Goal: Information Seeking & Learning: Learn about a topic

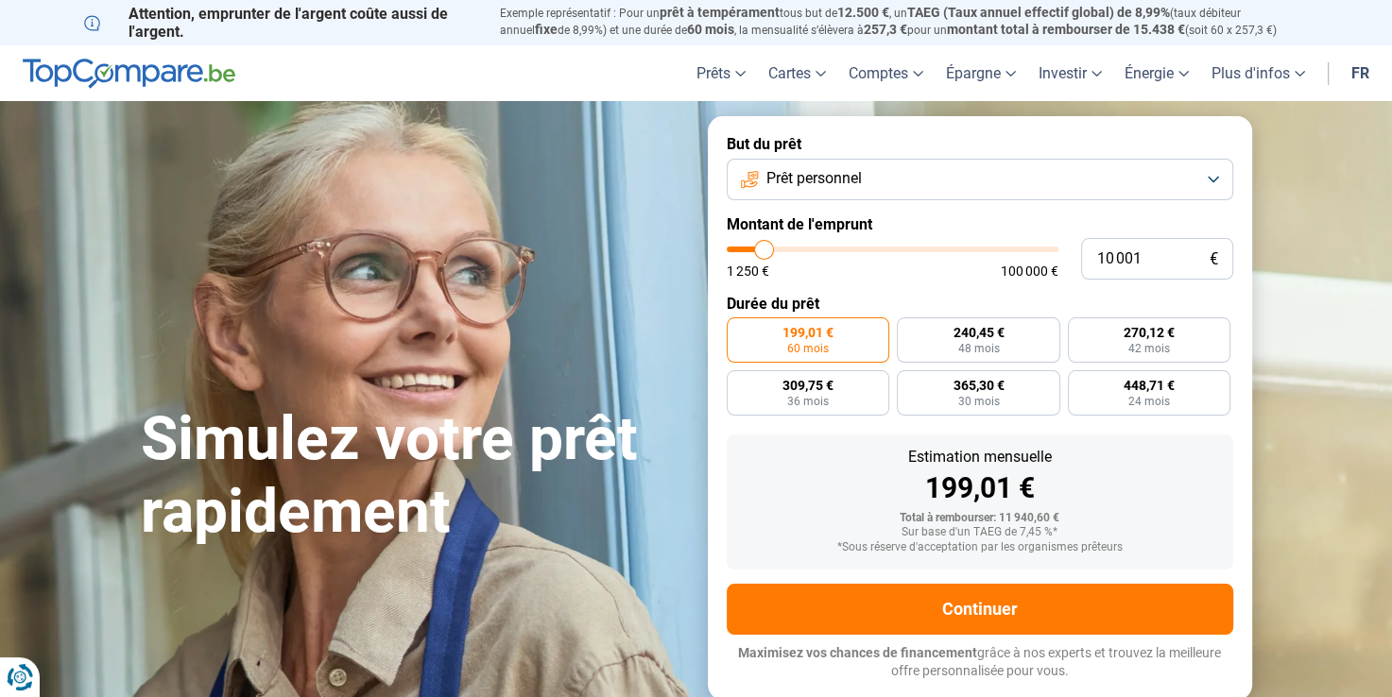
type input "9 750"
type input "9750"
type input "11 000"
type input "11000"
type input "15 250"
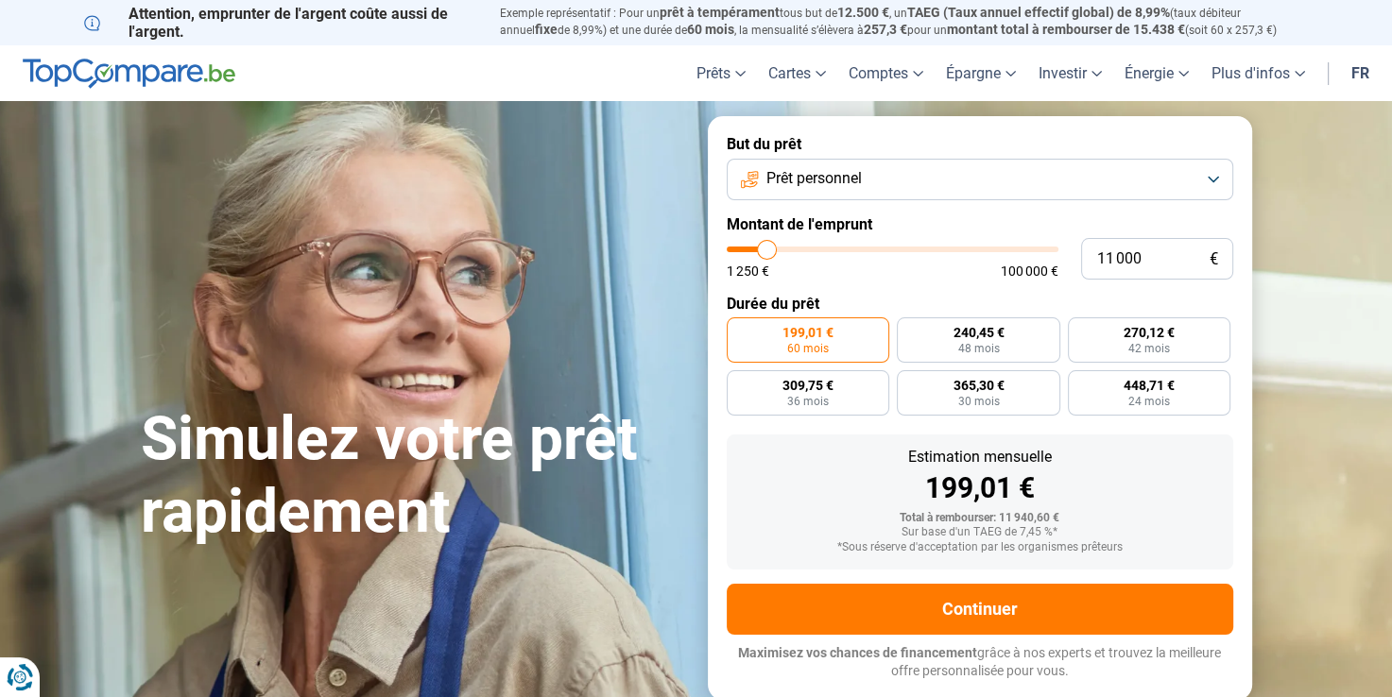
type input "15250"
type input "20 000"
type input "20000"
type input "27 750"
type input "27750"
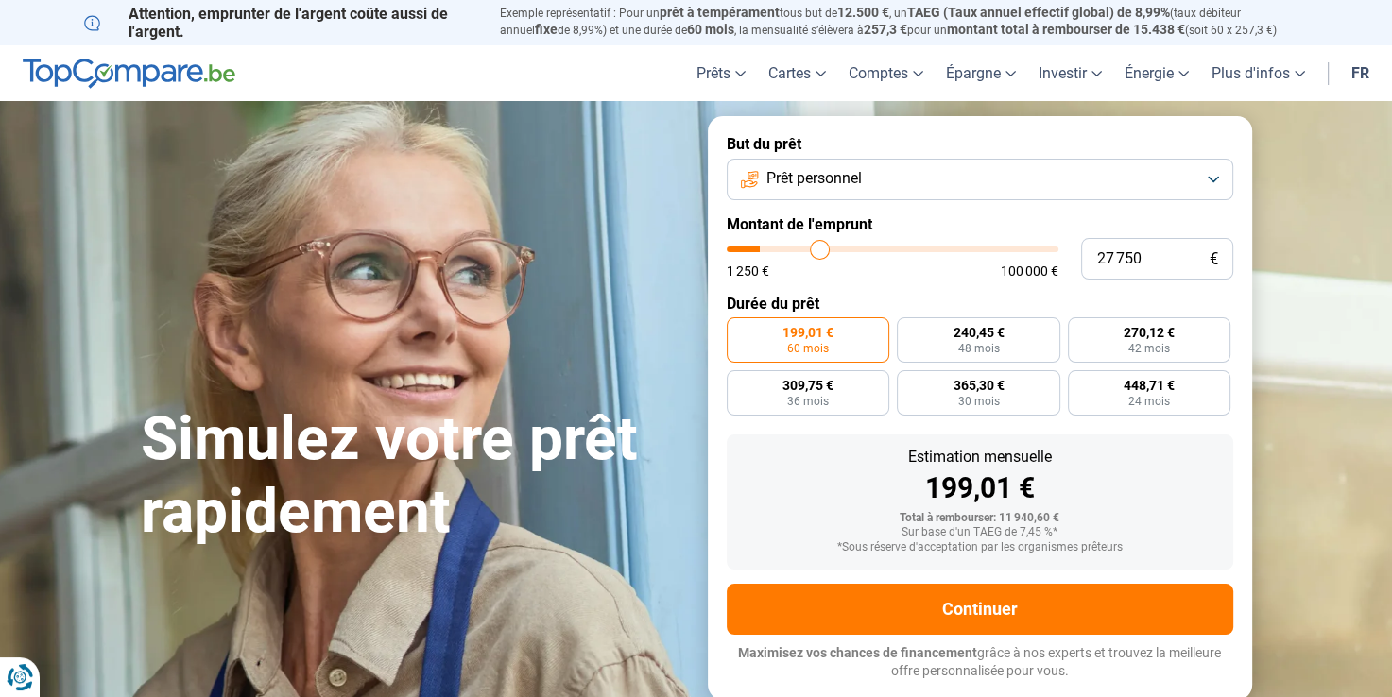
type input "35 250"
type input "35250"
type input "40 750"
type input "40750"
type input "46 000"
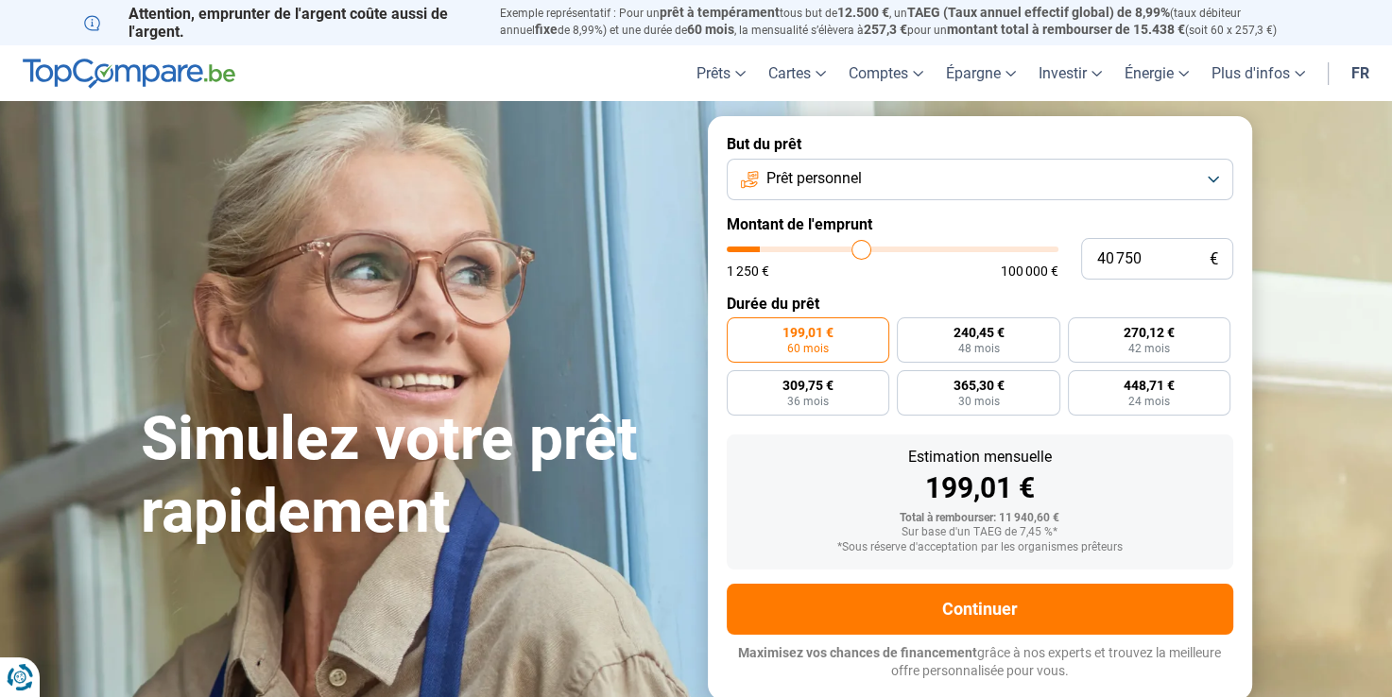
type input "46000"
type input "49 250"
type input "49250"
type input "55 750"
type input "55750"
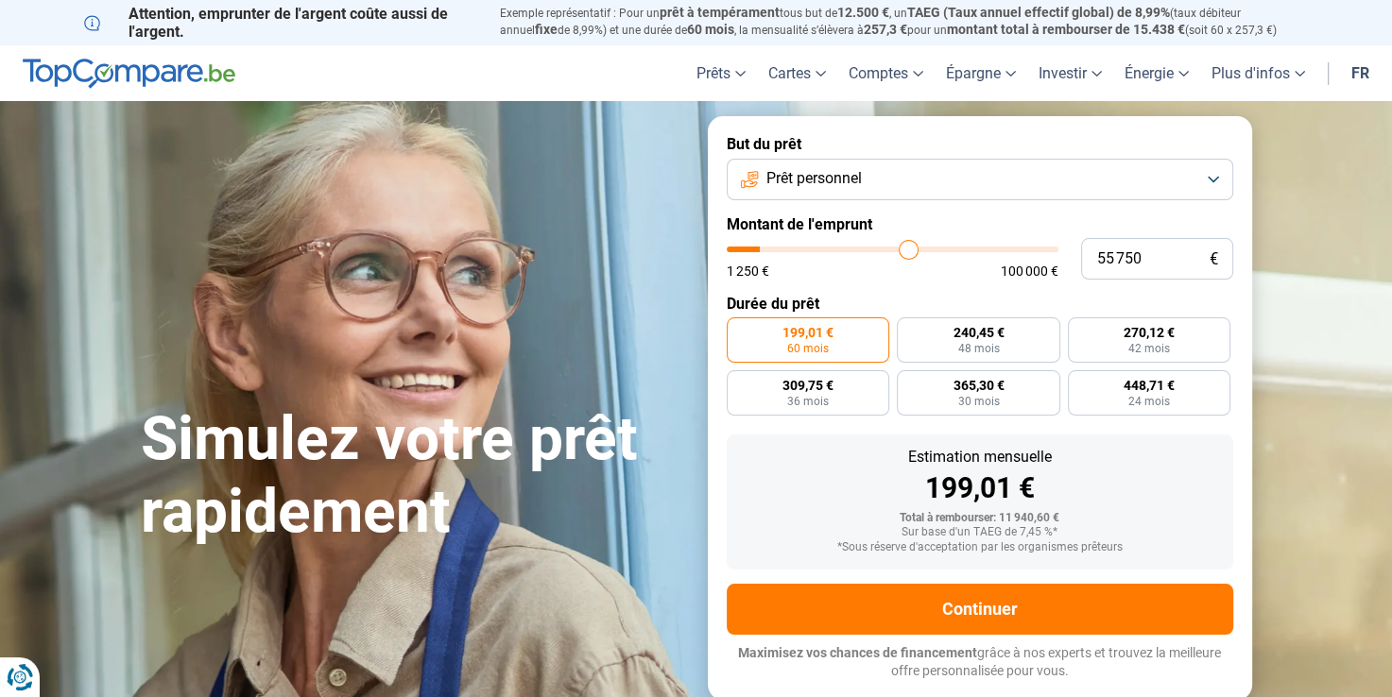
type input "58 500"
type input "58500"
type input "62 000"
type input "62000"
type input "68 500"
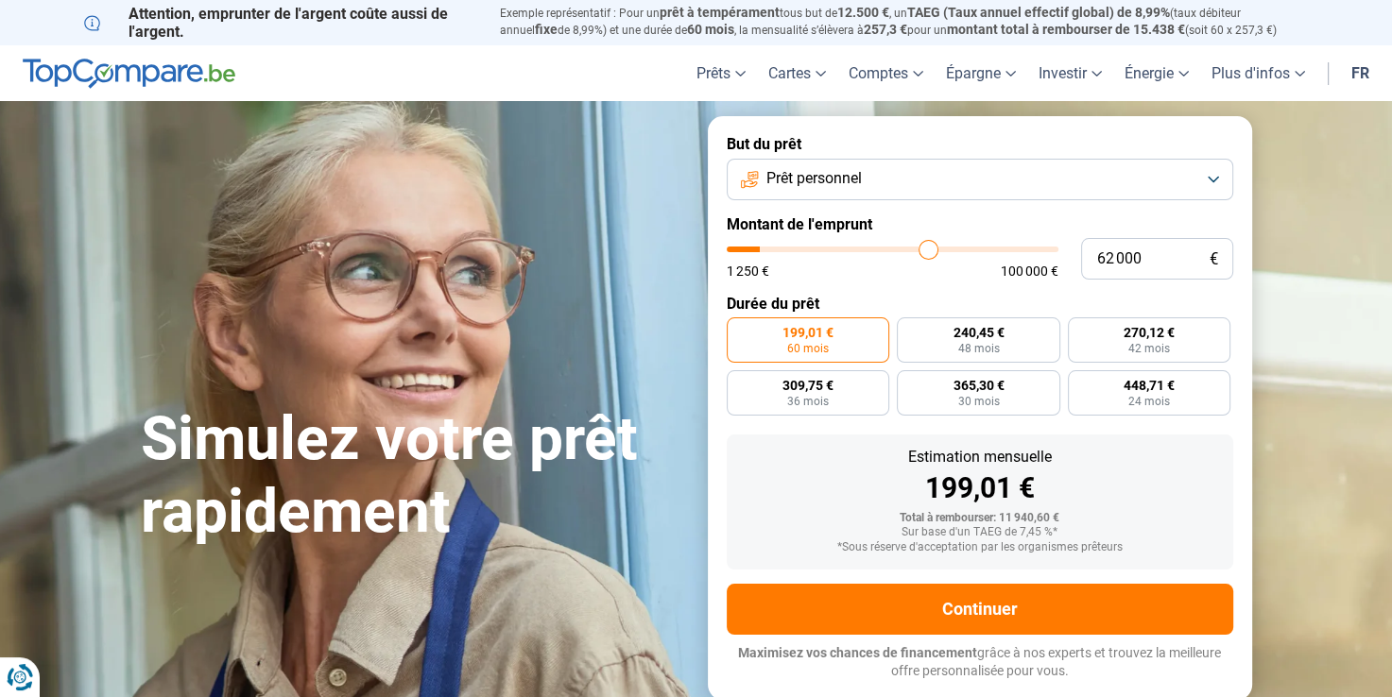
type input "68500"
type input "76 500"
type input "76500"
type input "78 750"
type input "78750"
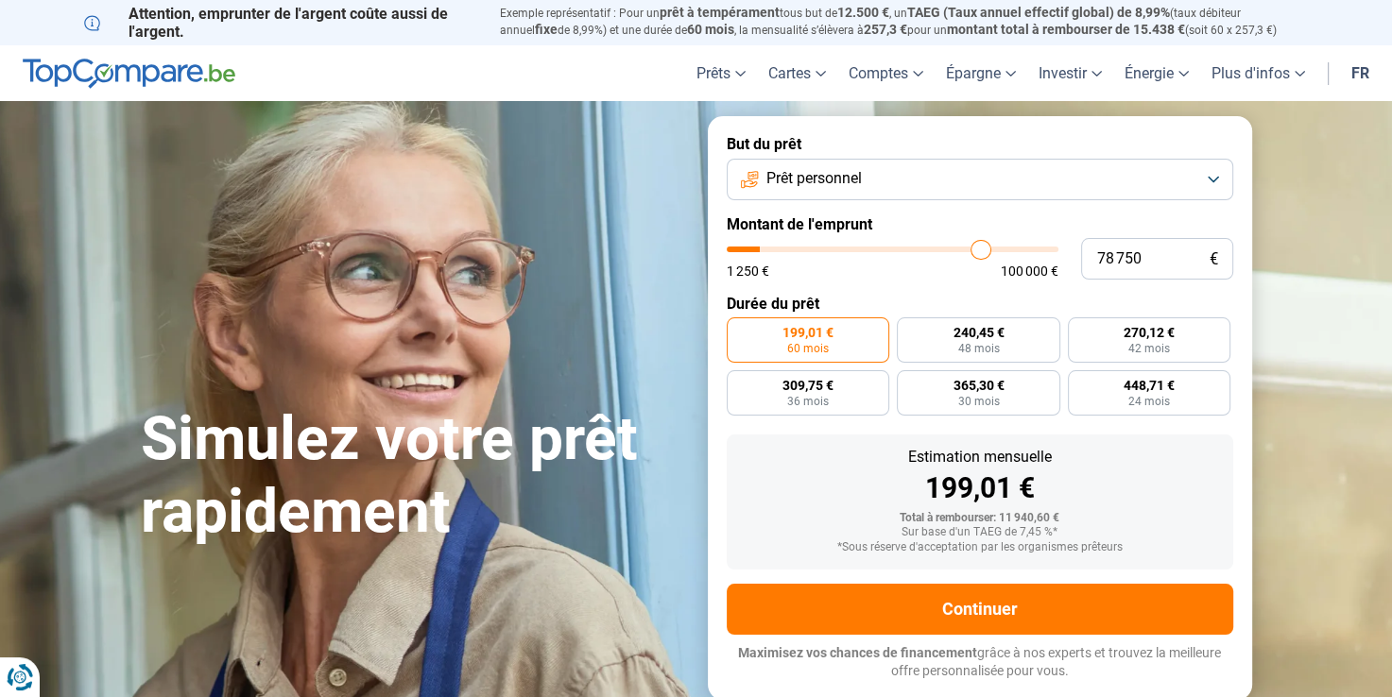
type input "83 250"
type input "83250"
type input "88 250"
type input "88250"
type input "91 250"
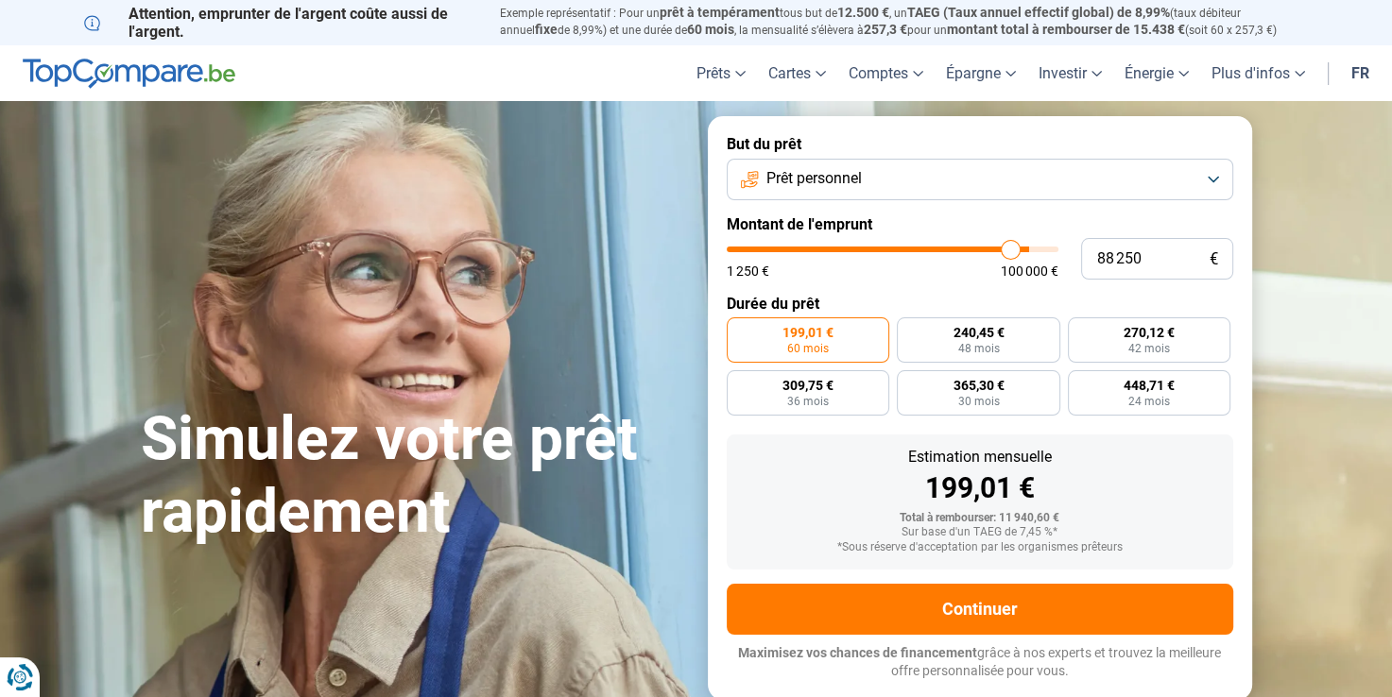
type input "91250"
type input "94 000"
type input "94000"
type input "96 000"
type input "96000"
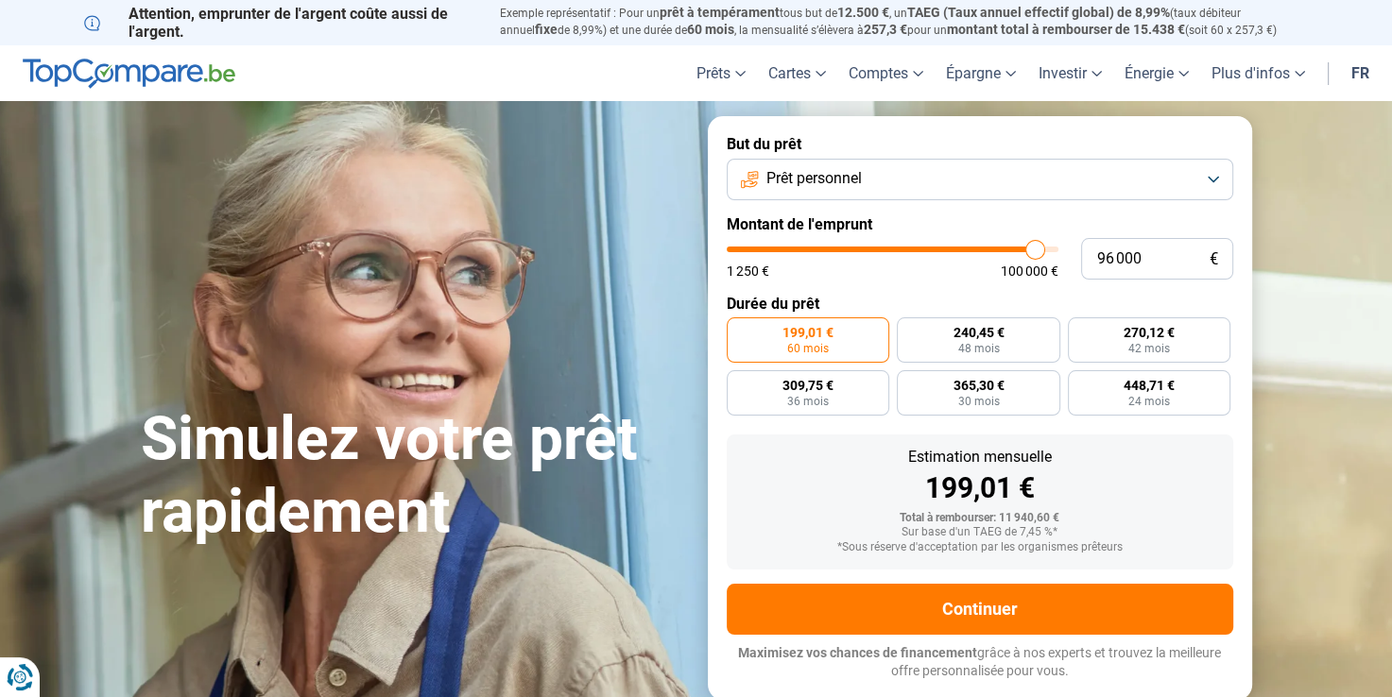
type input "97 750"
type input "97750"
type input "98 250"
type input "98250"
type input "98 500"
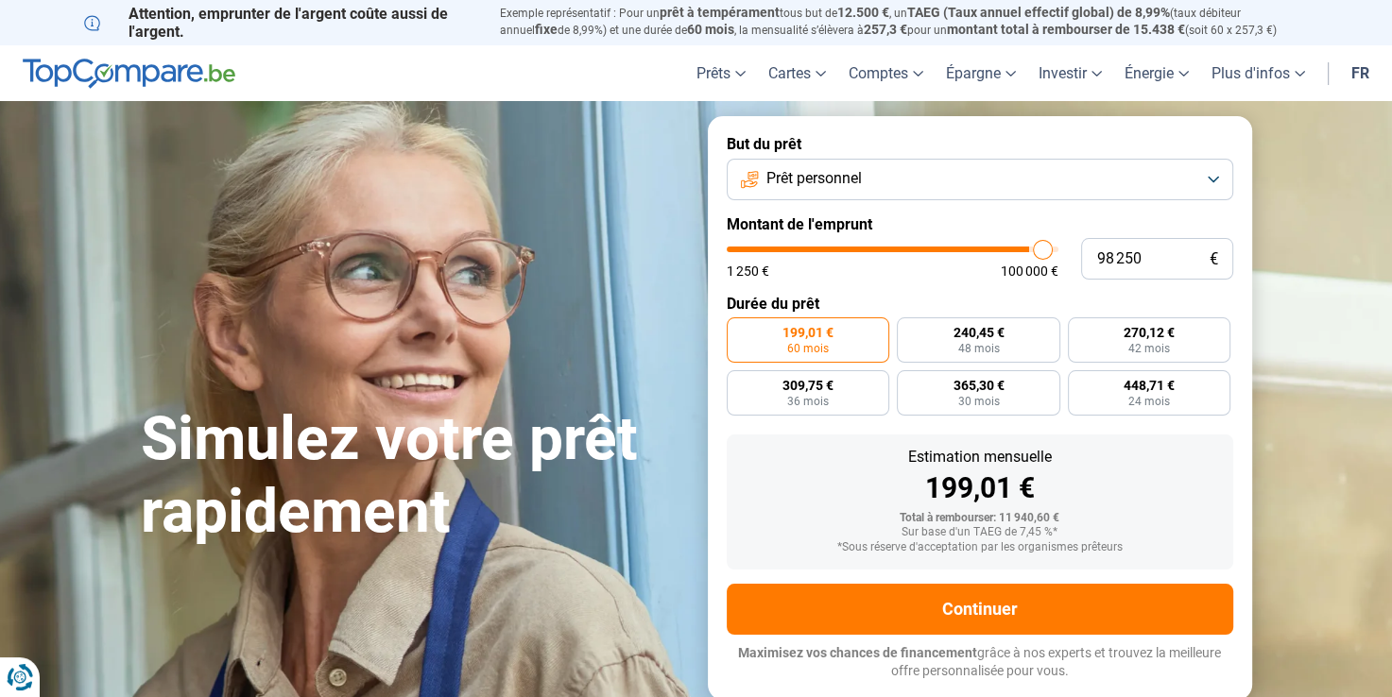
type input "98500"
type input "98 250"
type input "98250"
type input "96 250"
type input "96250"
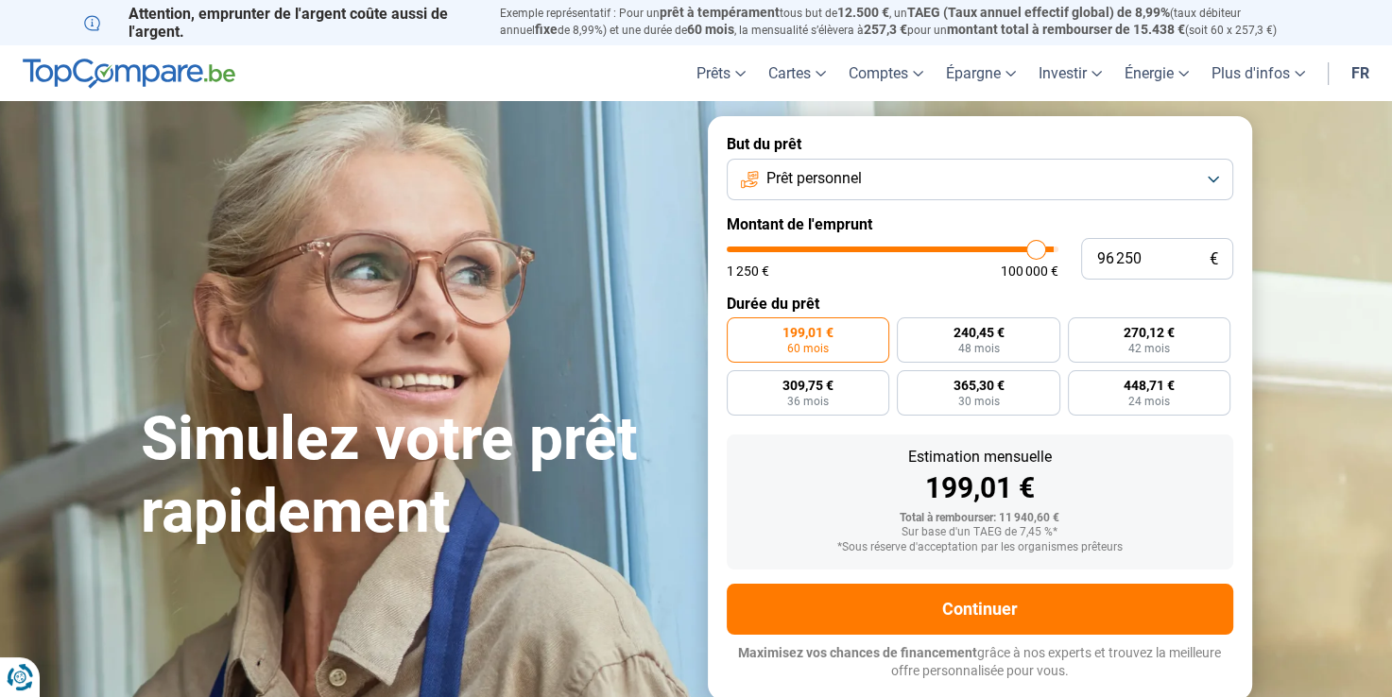
type input "93 500"
type input "93500"
type input "92 000"
type input "92000"
type input "88 750"
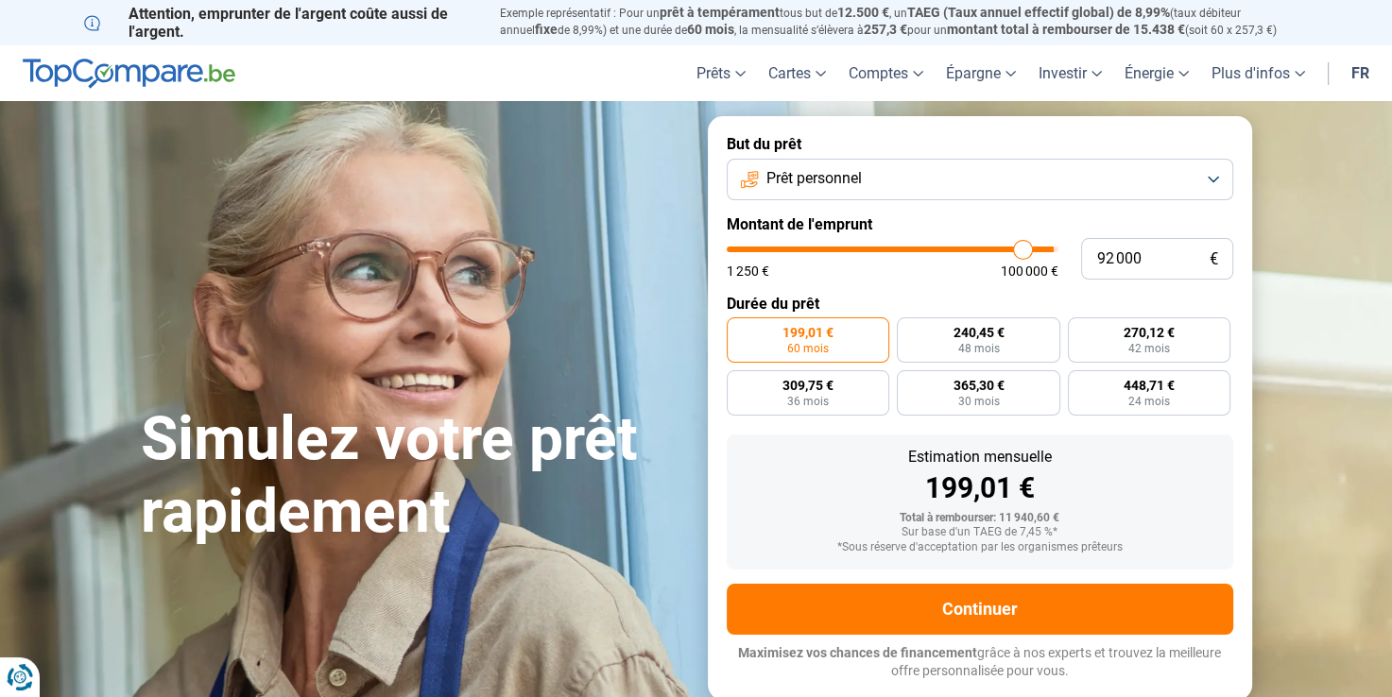
type input "88750"
type input "87 500"
type input "87500"
type input "86 750"
type input "86750"
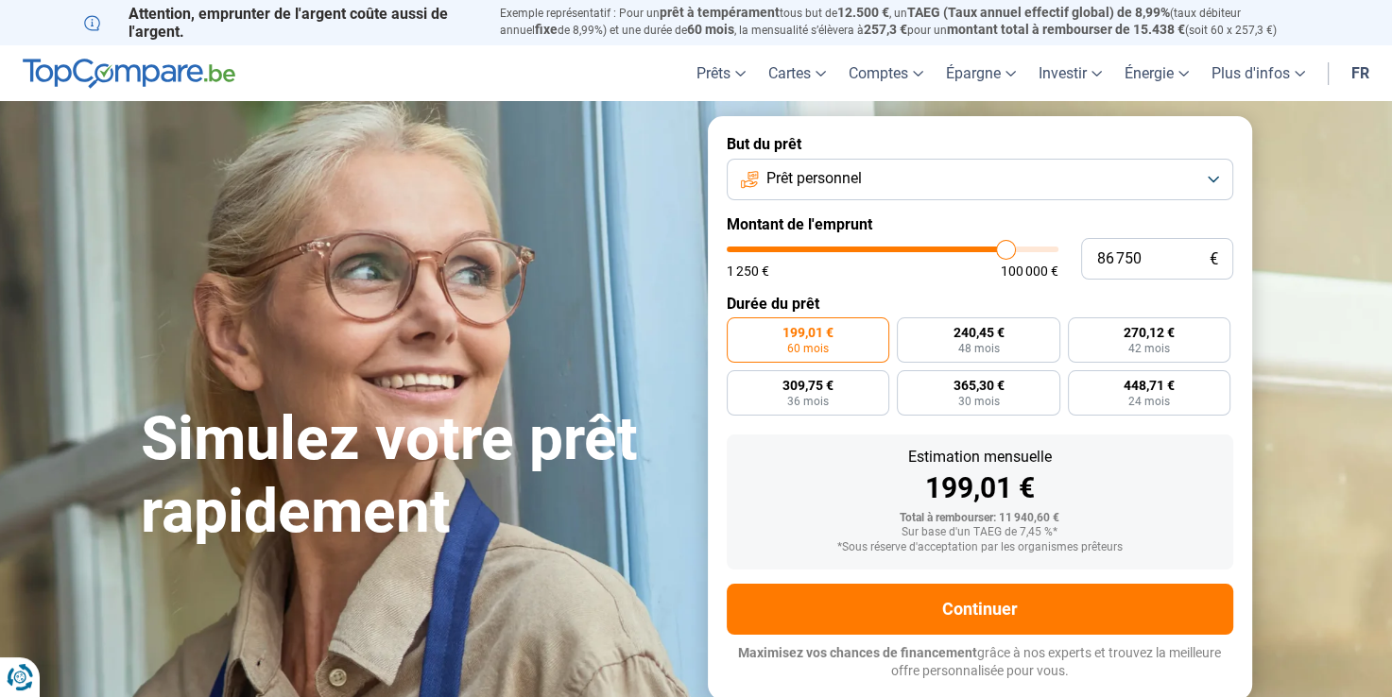
type input "86 250"
type input "86250"
type input "86 000"
type input "86000"
type input "85 000"
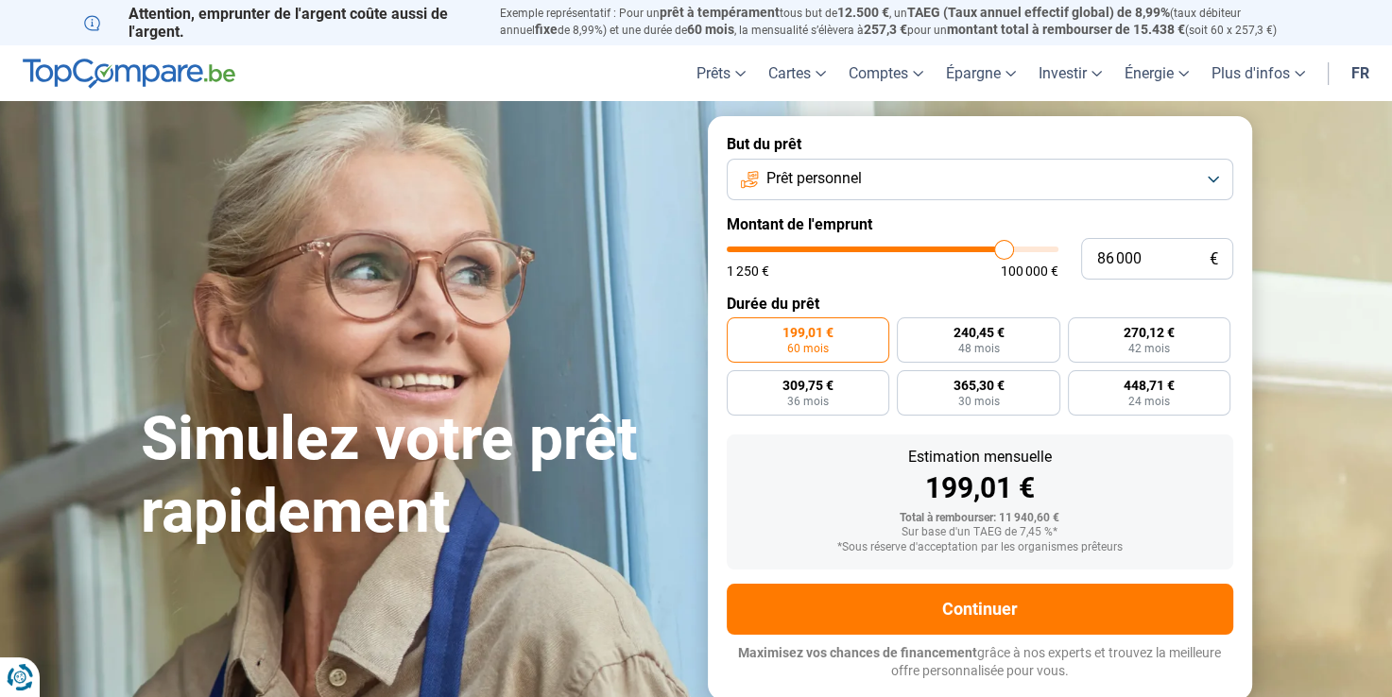
type input "85000"
type input "84 250"
type input "84250"
type input "83 000"
type input "83000"
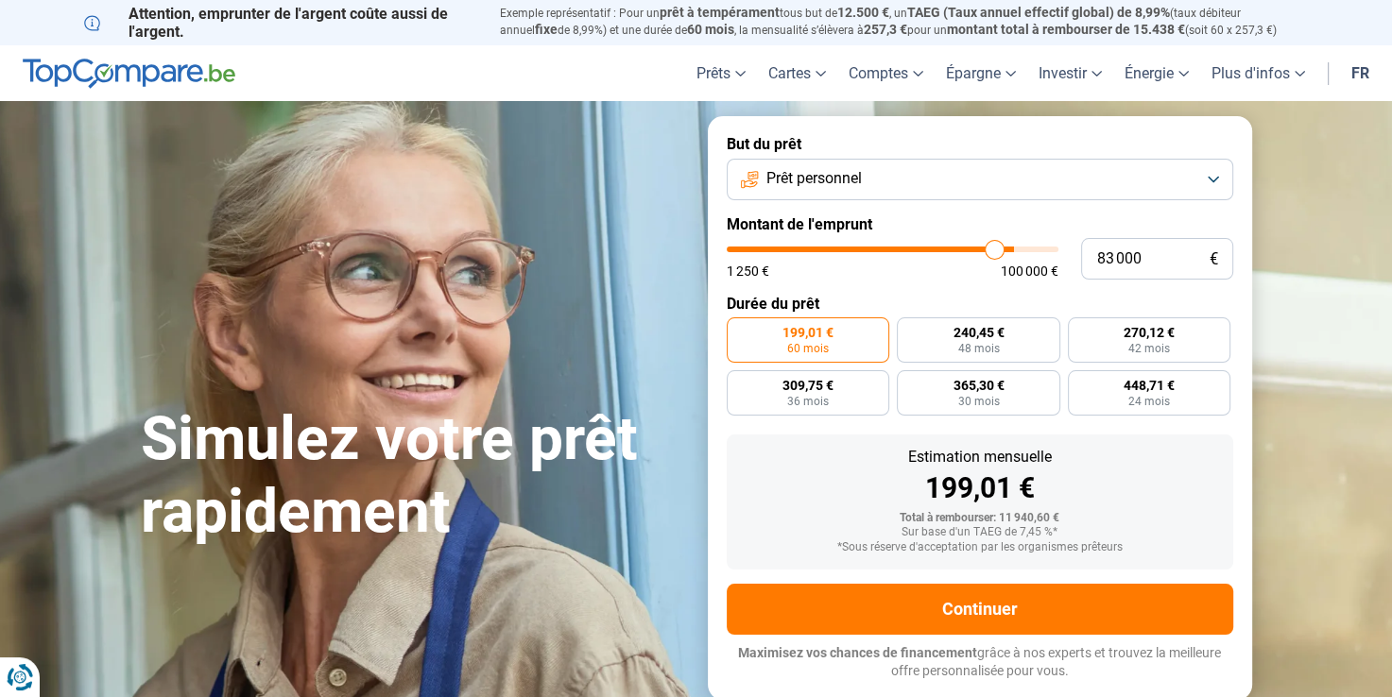
type input "82 500"
type input "82500"
type input "82 000"
type input "82000"
type input "81 750"
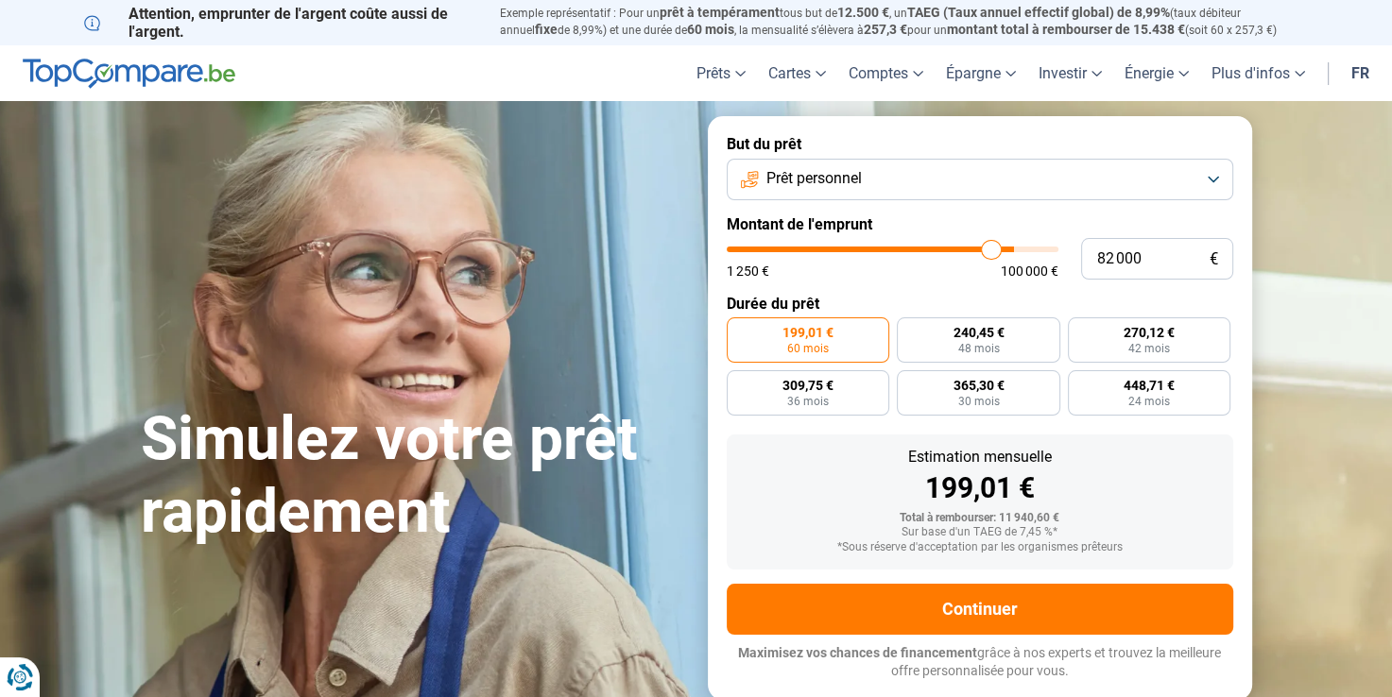
type input "81750"
type input "81 250"
type input "81250"
type input "81 000"
type input "81000"
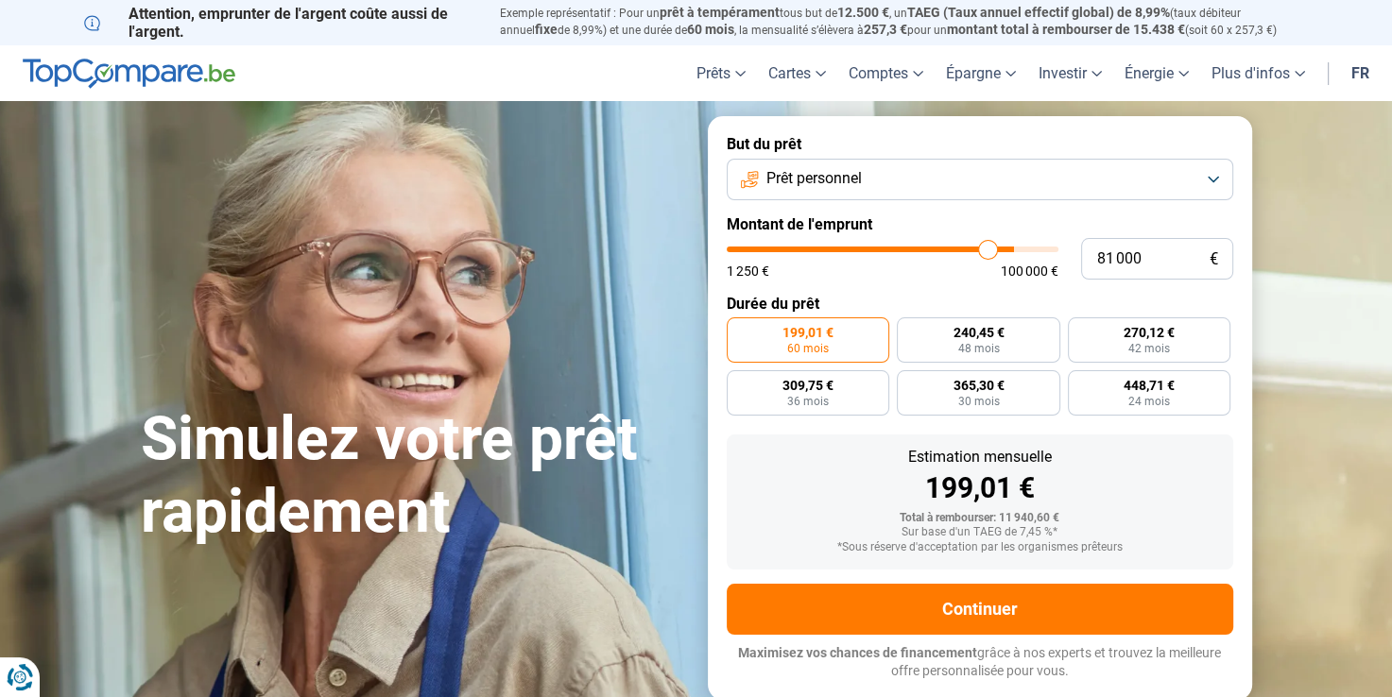
type input "80 750"
type input "80750"
type input "80 250"
type input "80250"
type input "80 000"
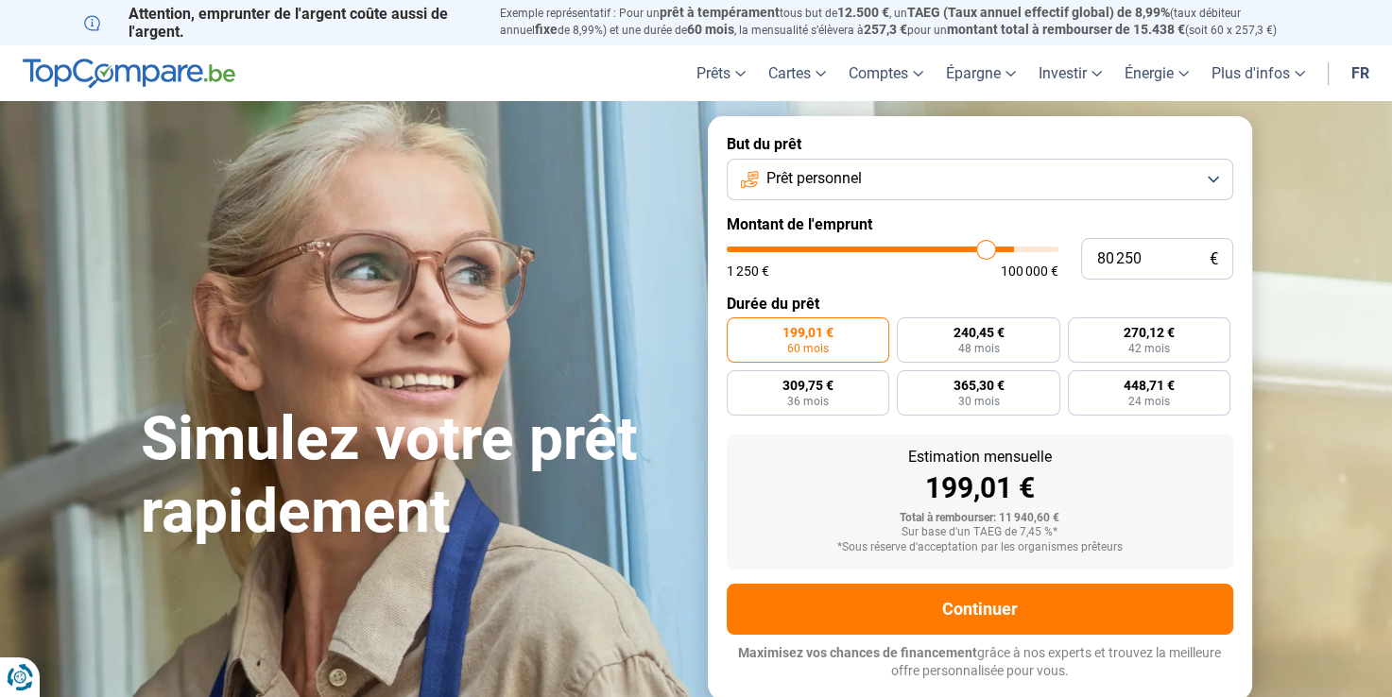
type input "80000"
type input "79 250"
type input "79250"
type input "78 750"
type input "78750"
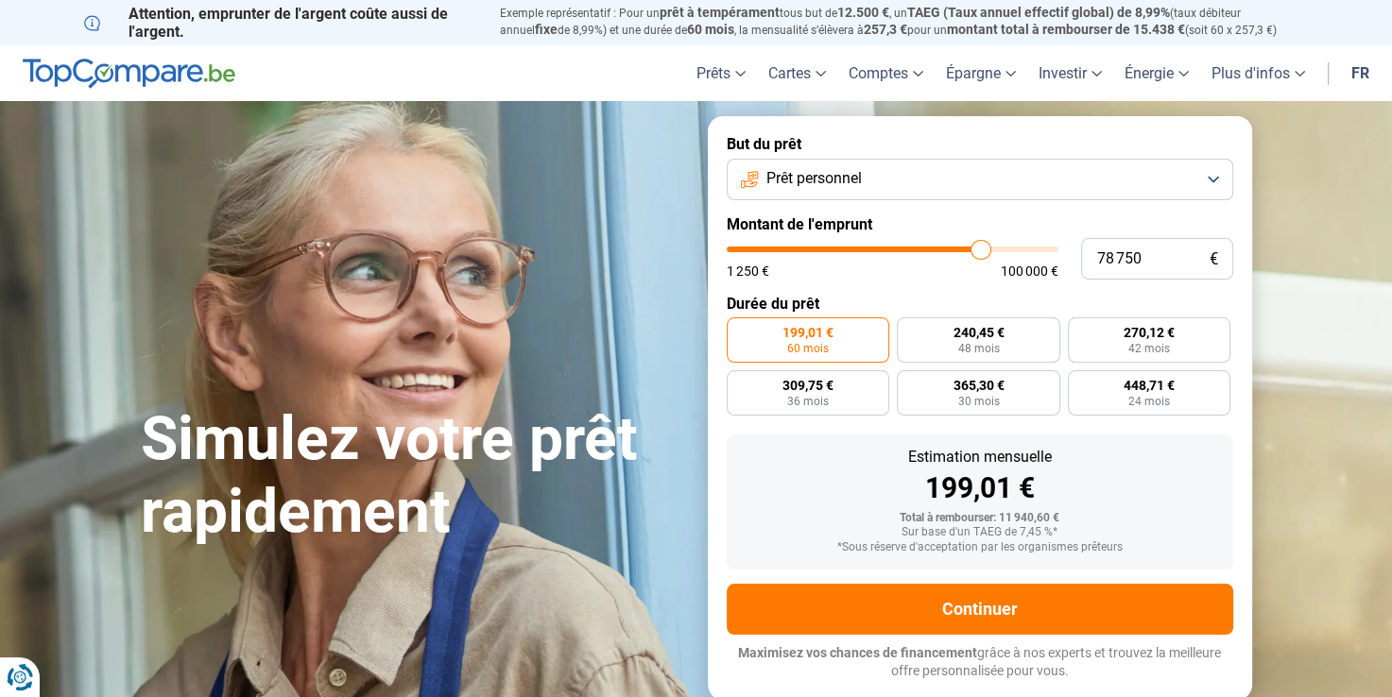
type input "78 500"
type input "78500"
type input "78 000"
type input "78000"
type input "77 500"
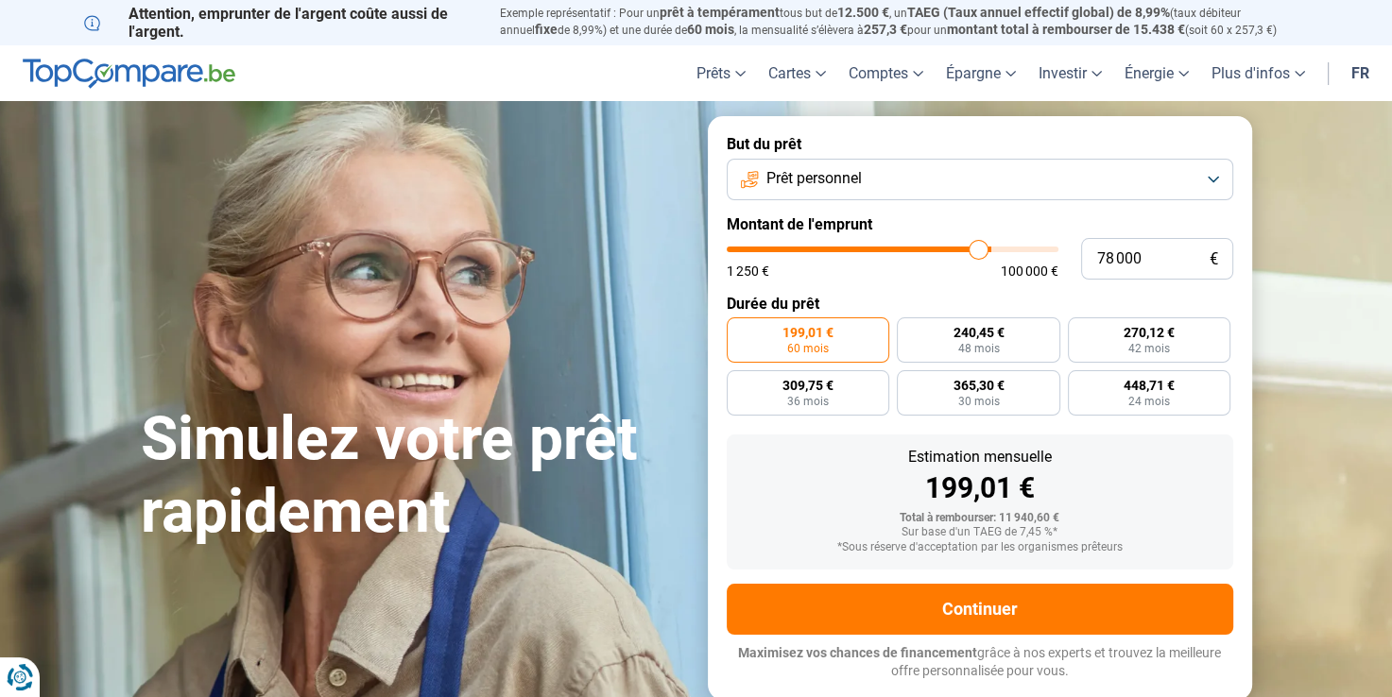
type input "77500"
type input "77 250"
type input "77250"
type input "76 750"
type input "76750"
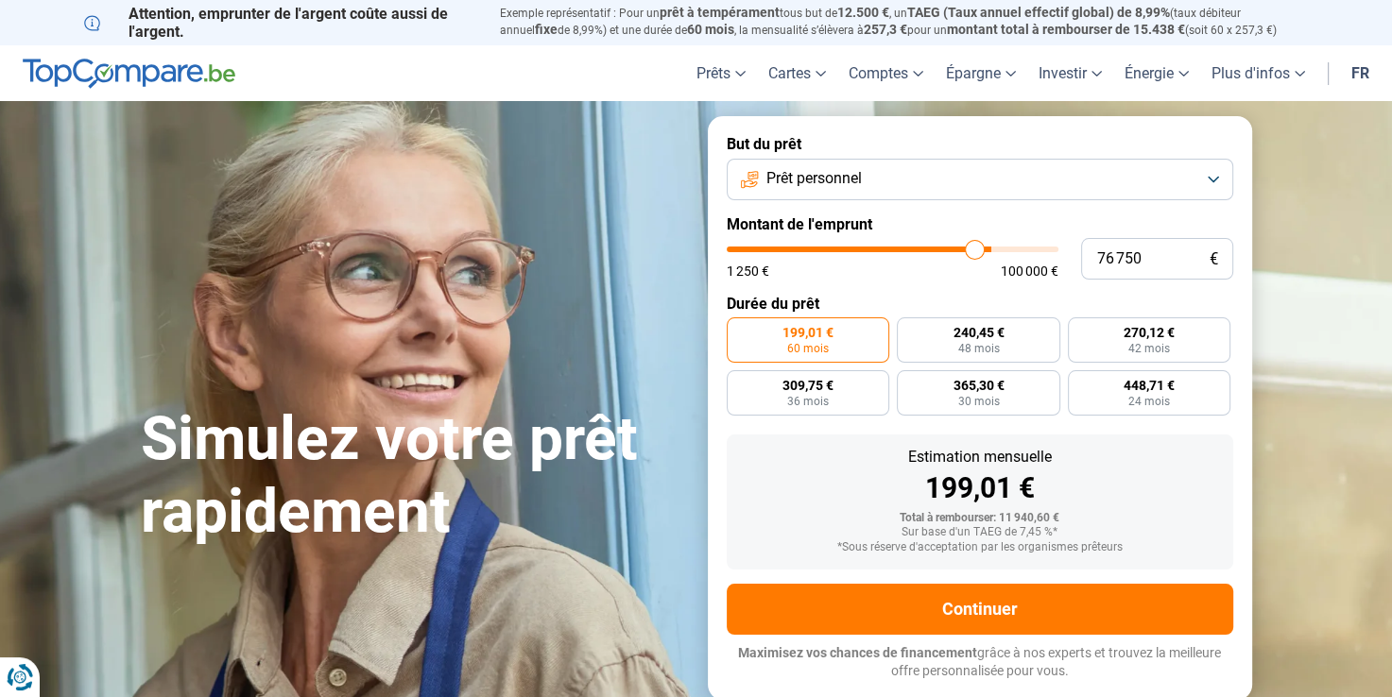
type input "76 250"
type input "76250"
type input "76 000"
type input "76000"
type input "75 250"
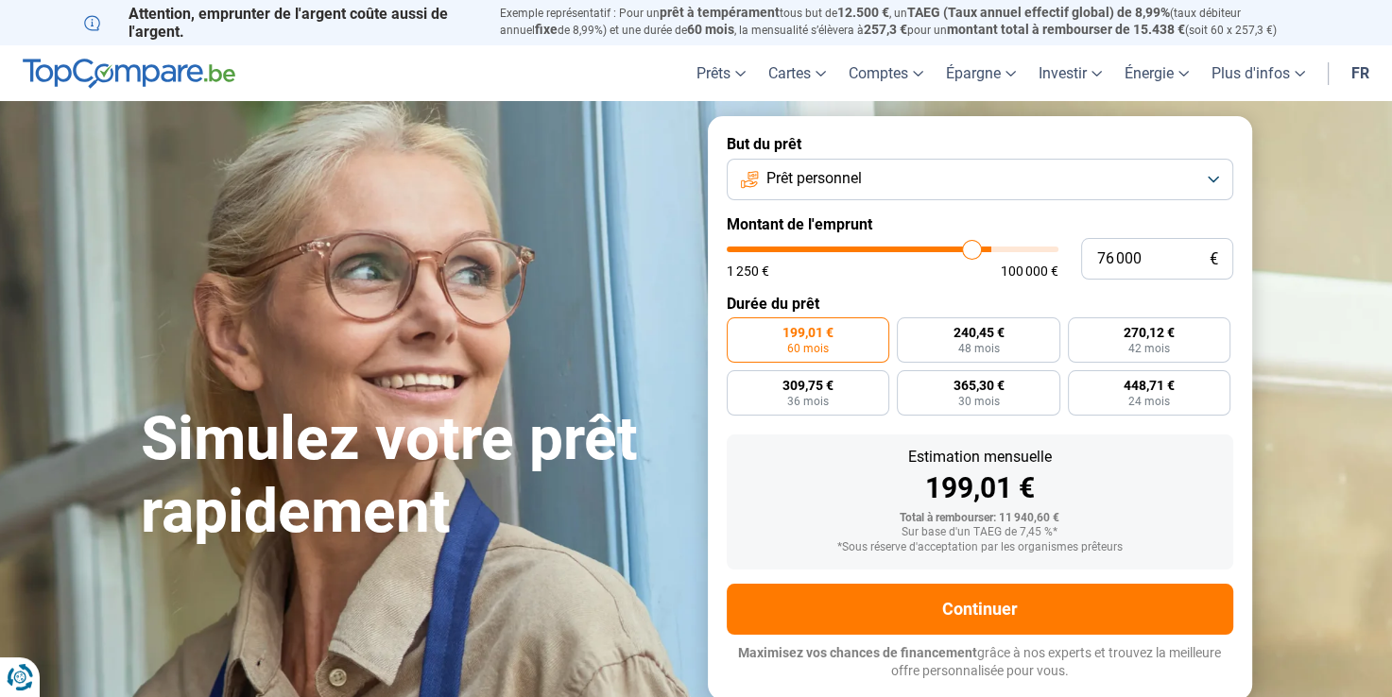
type input "75250"
type input "75 000"
type input "75000"
type input "74 750"
type input "74750"
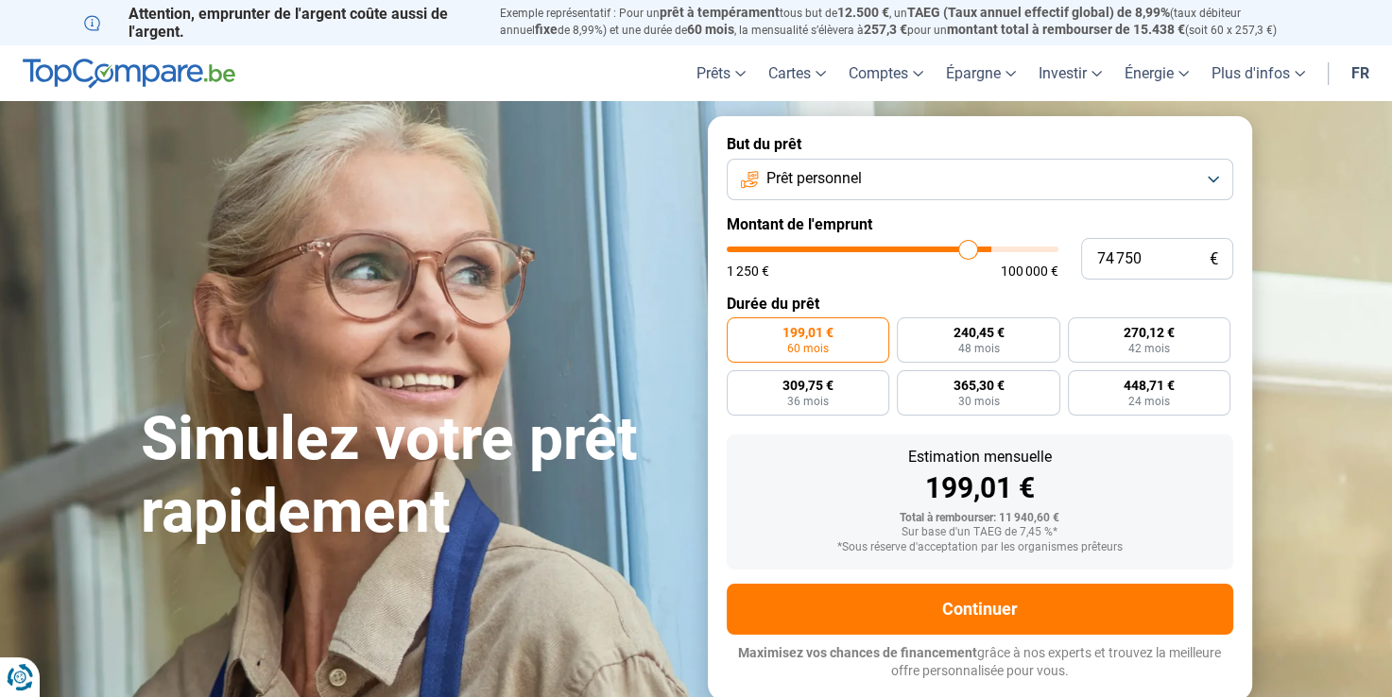
type input "74 500"
type input "74500"
type input "74 250"
type input "74250"
type input "73 750"
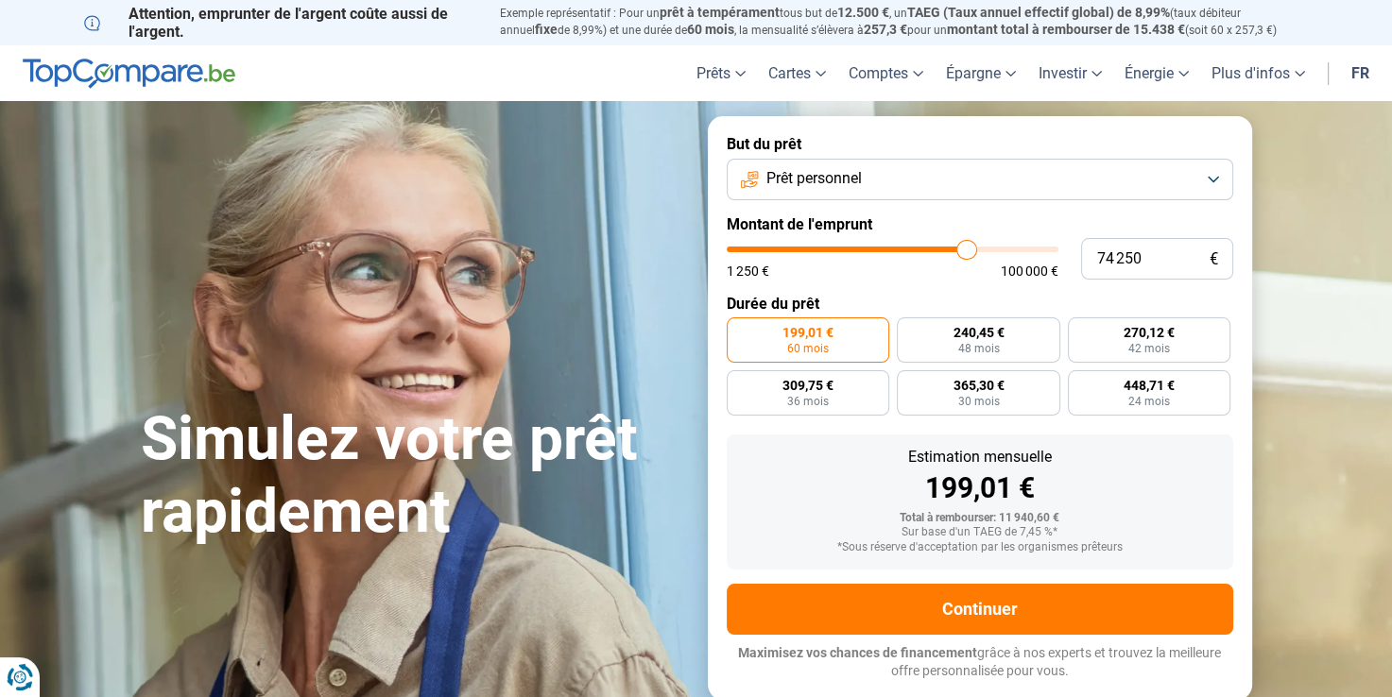
type input "73750"
type input "73 500"
type input "73500"
type input "73 250"
type input "73250"
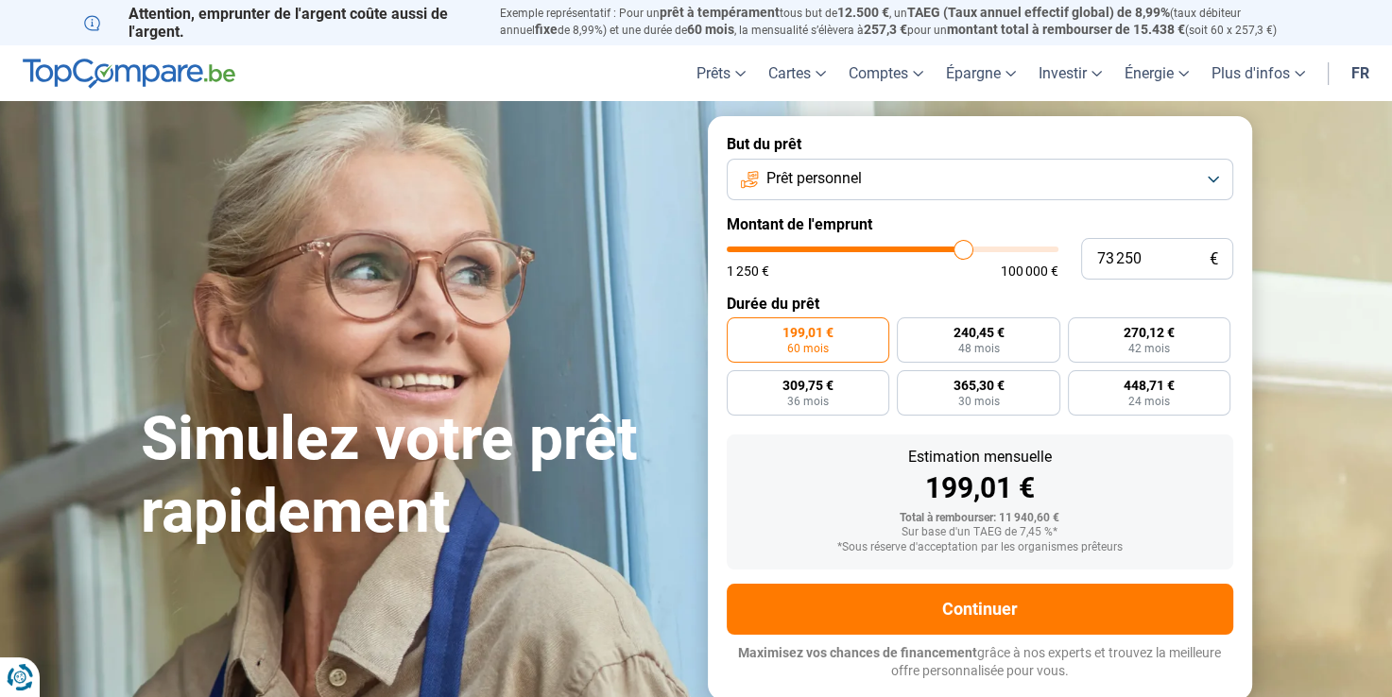
type input "73 000"
type input "73000"
type input "72 750"
type input "72750"
type input "72 500"
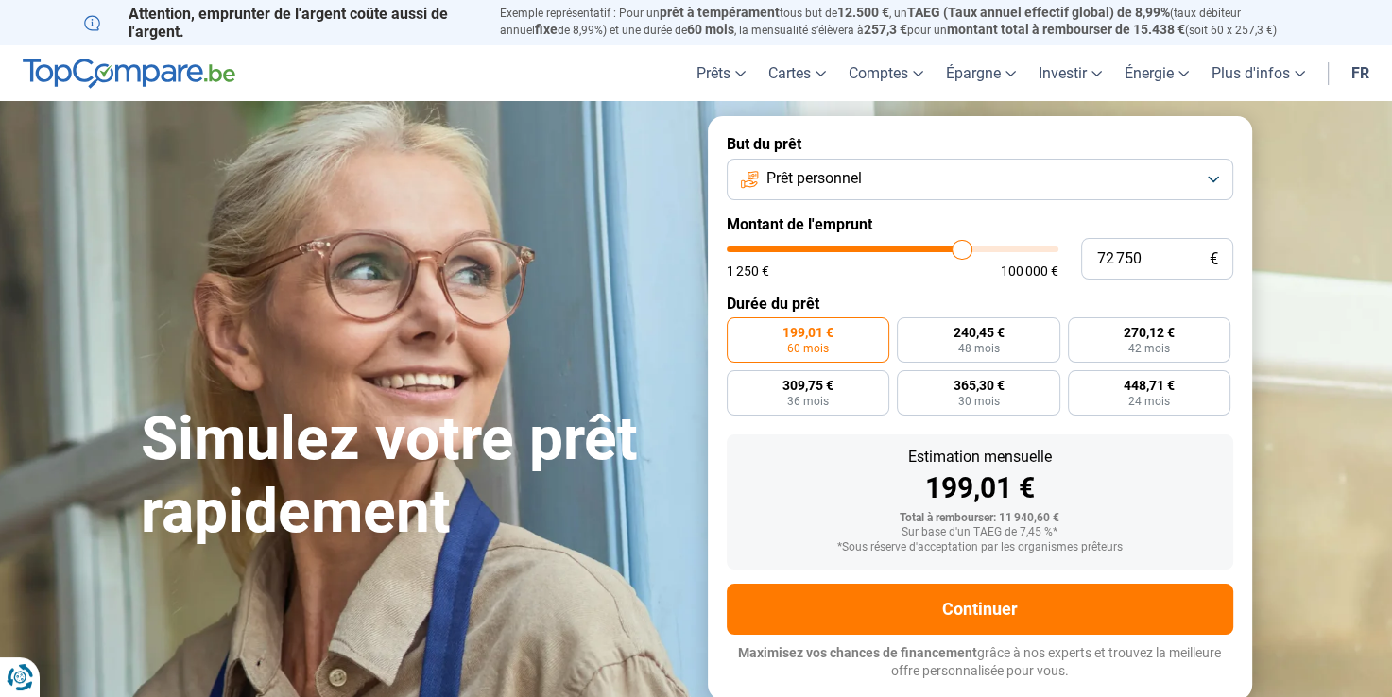
type input "72500"
type input "72 250"
type input "72250"
type input "72 000"
type input "72000"
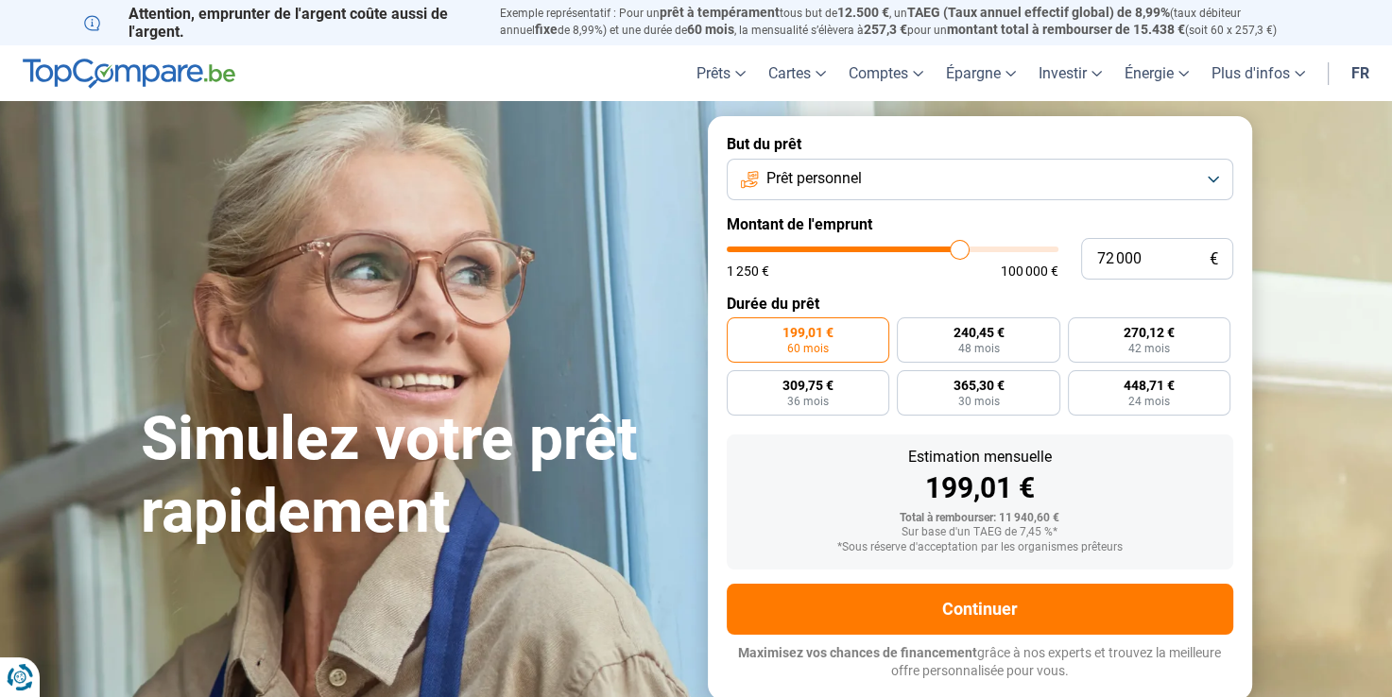
type input "71 750"
type input "71750"
type input "72 500"
type input "72500"
type input "73 250"
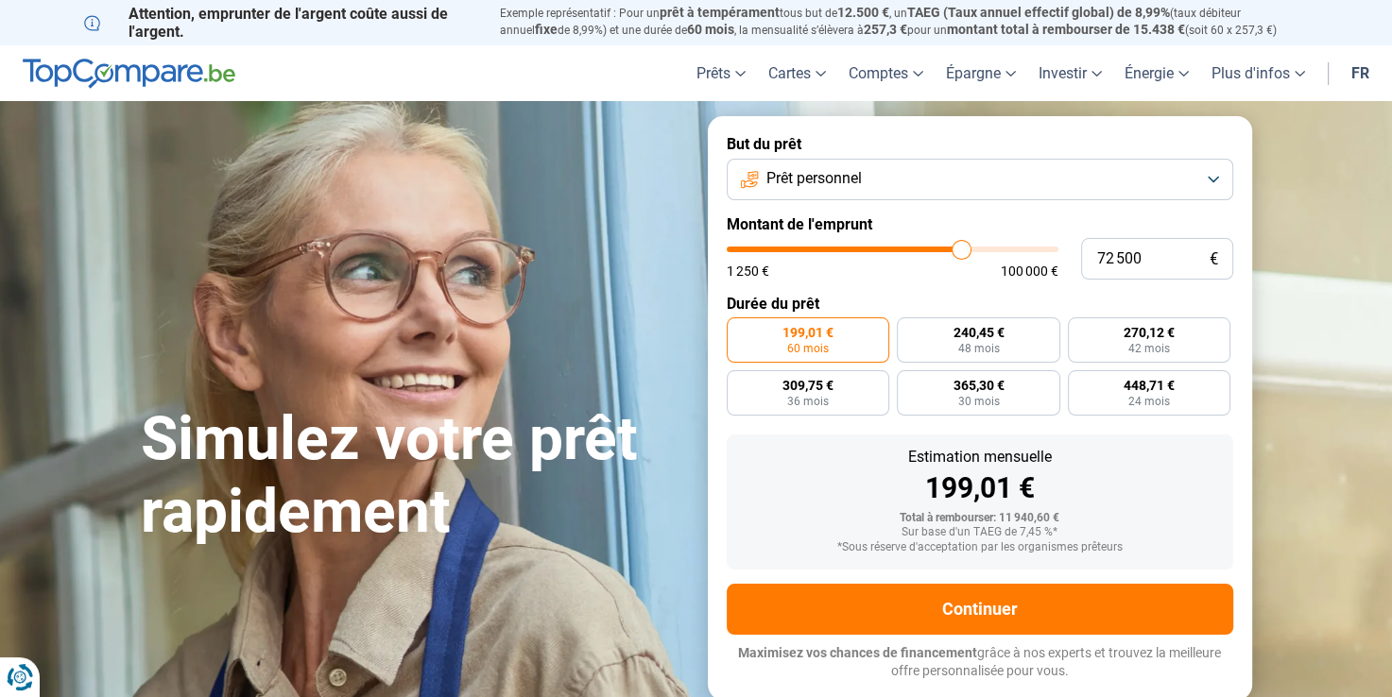
type input "73250"
type input "73 750"
type input "73750"
type input "74 250"
type input "74250"
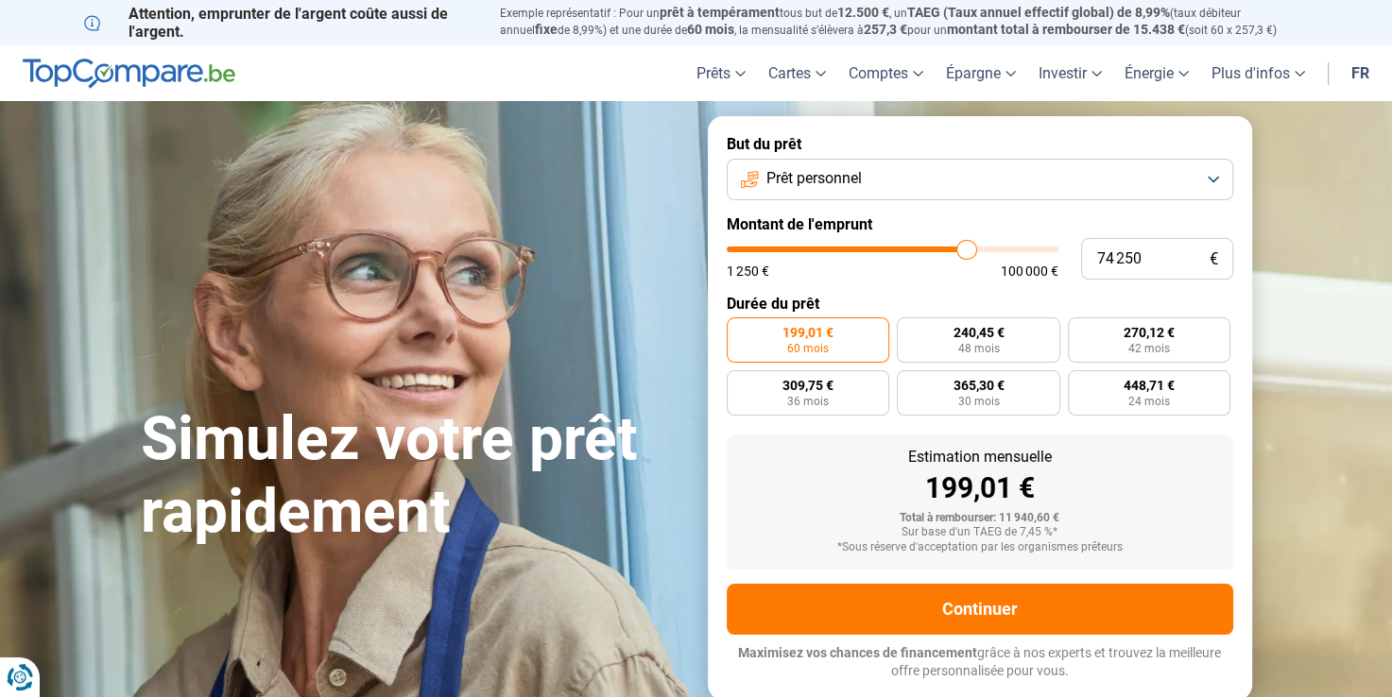
type input "74 500"
type input "74500"
type input "75 000"
type input "75000"
type input "75 250"
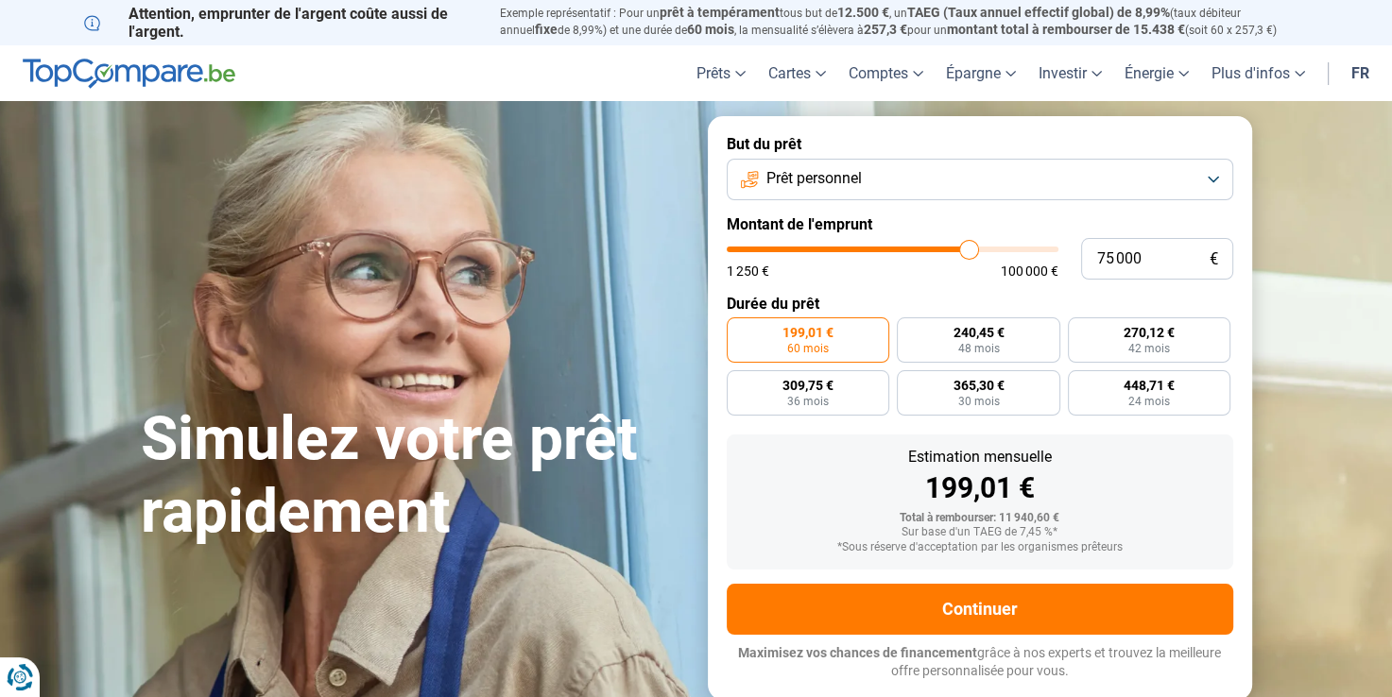
type input "75250"
type input "75 500"
type input "75500"
type input "75 750"
type input "75750"
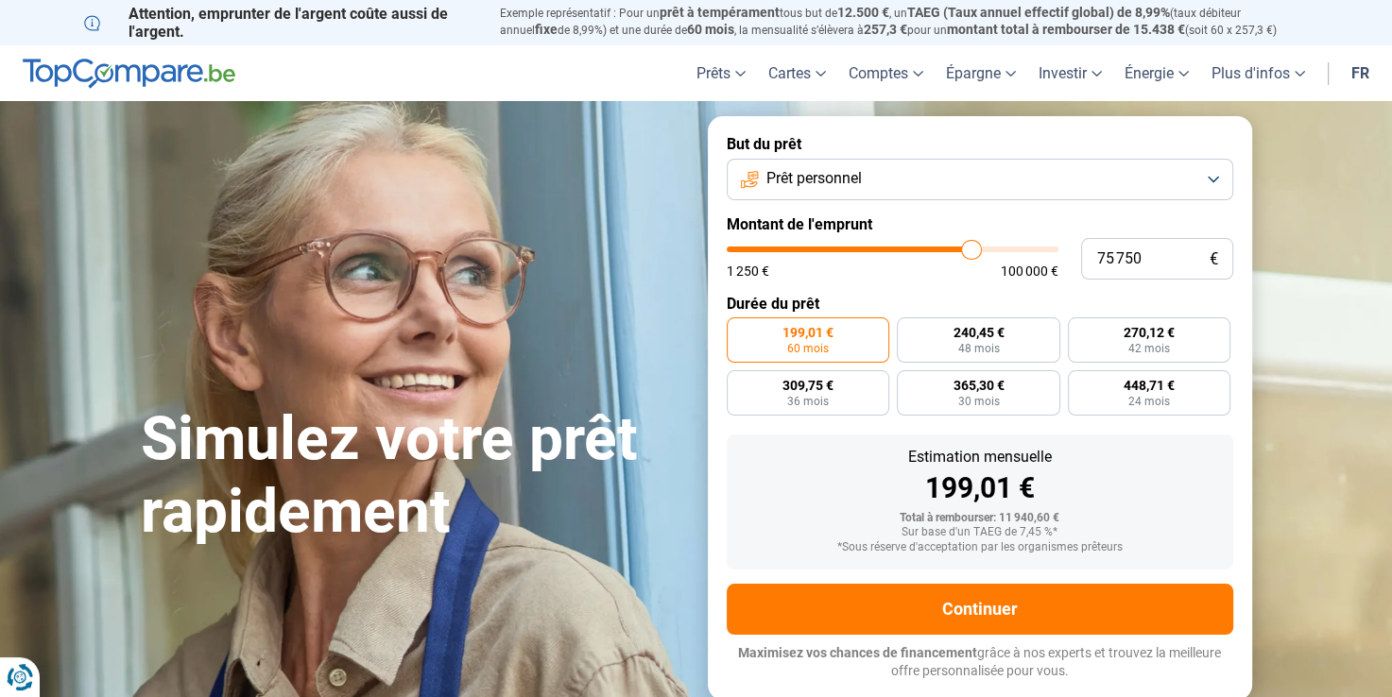
type input "76 000"
type input "76000"
type input "76 250"
type input "76250"
type input "76 500"
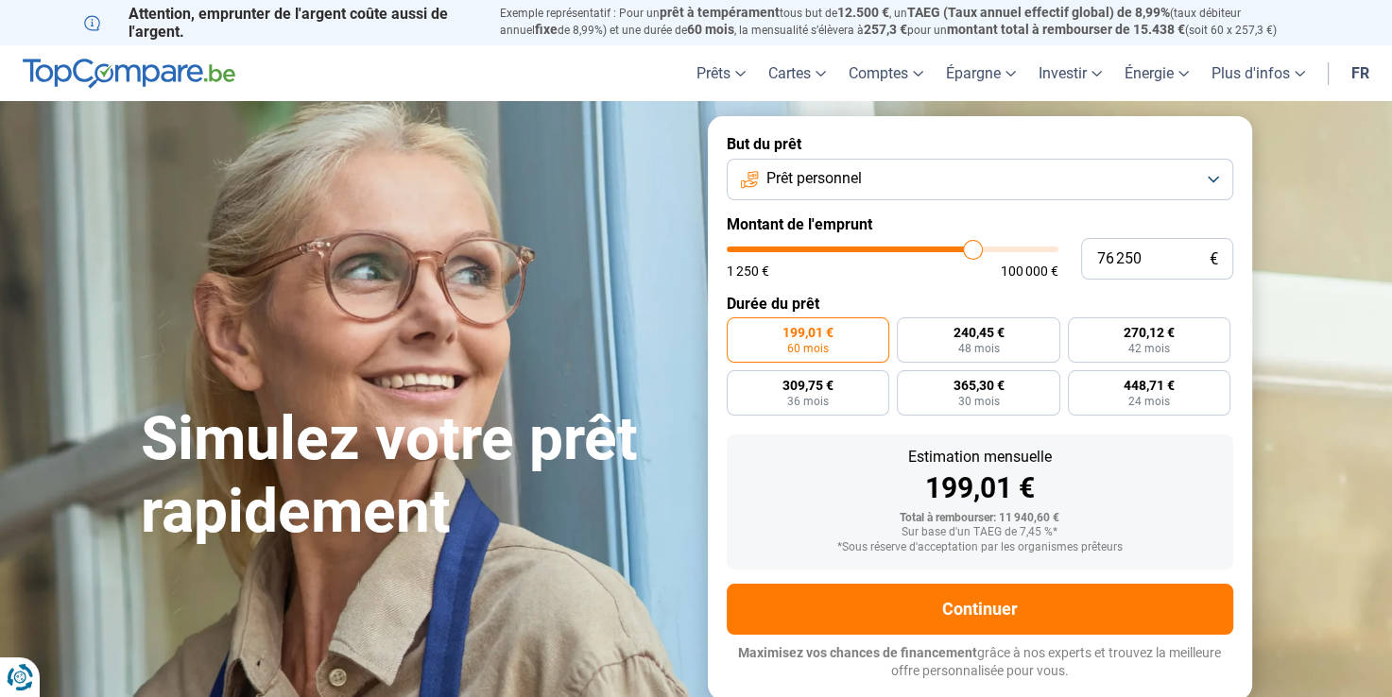
type input "76500"
type input "76 750"
type input "76750"
type input "77 000"
type input "77000"
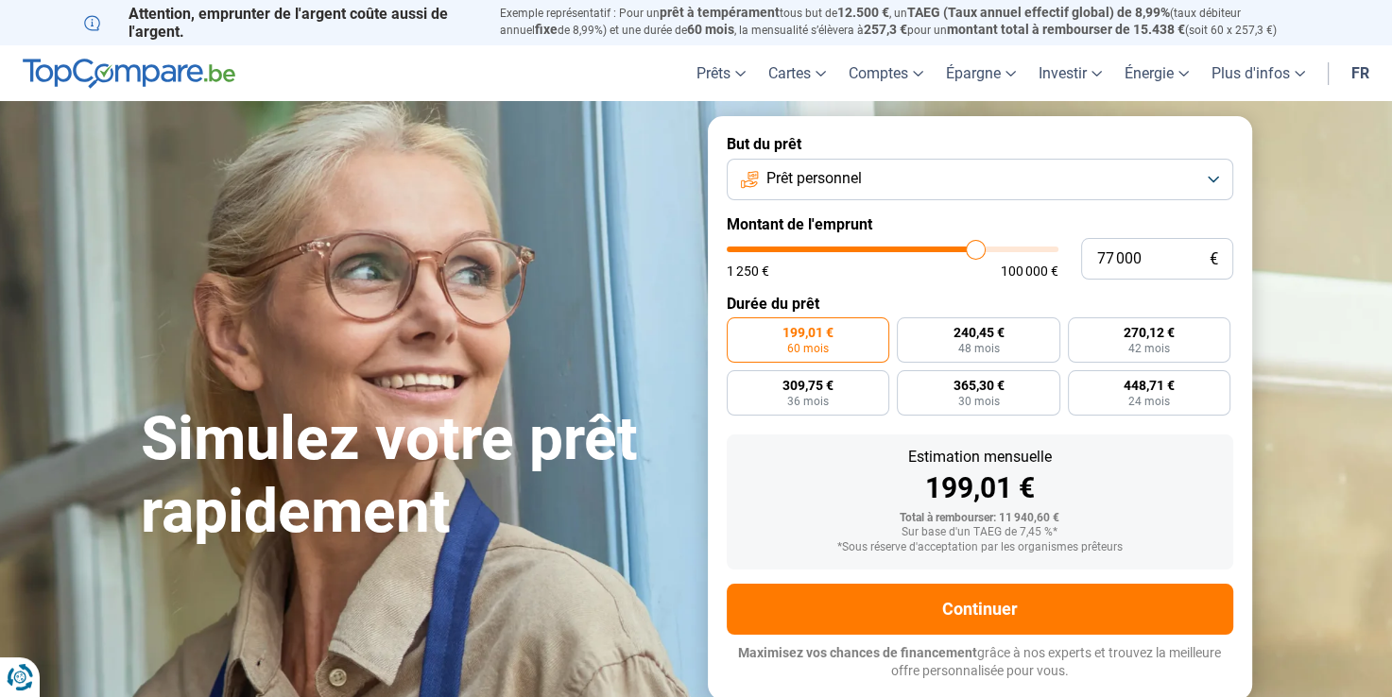
type input "77 250"
type input "77250"
type input "77 000"
type input "77000"
type input "76 750"
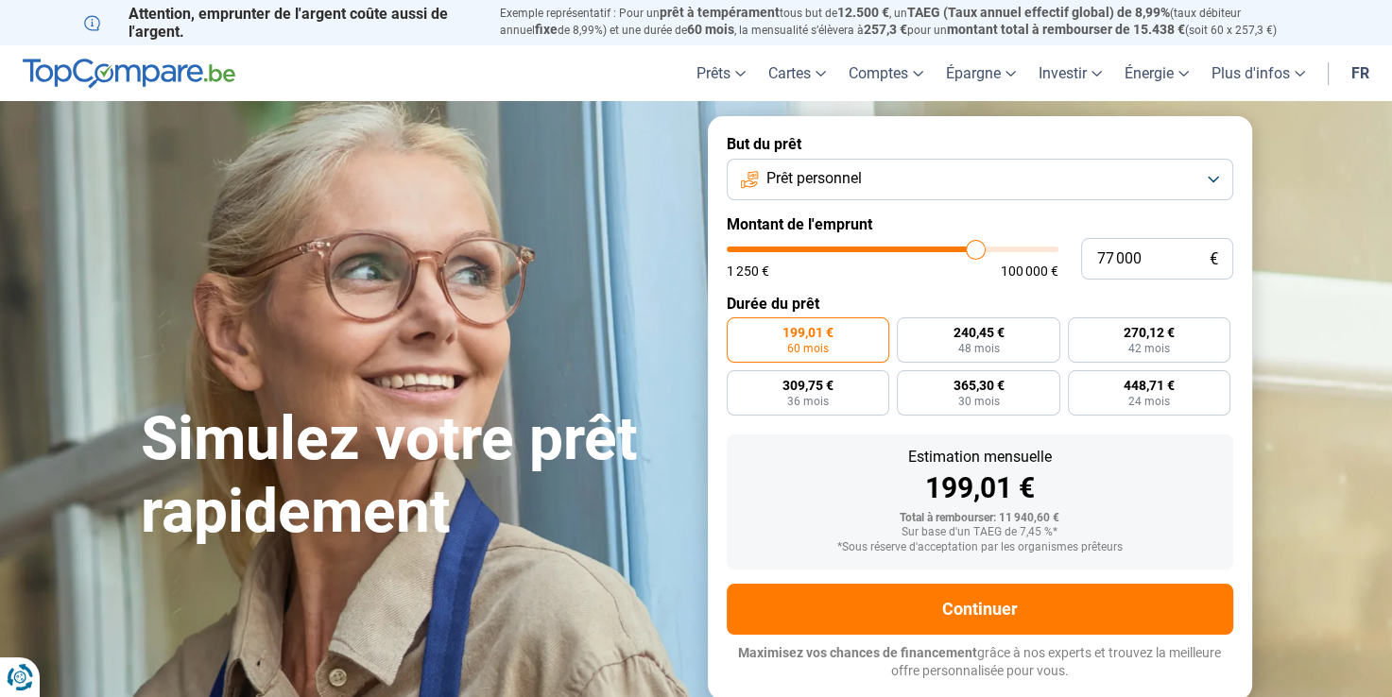
type input "76750"
type input "76 500"
type input "76500"
type input "76 250"
type input "76250"
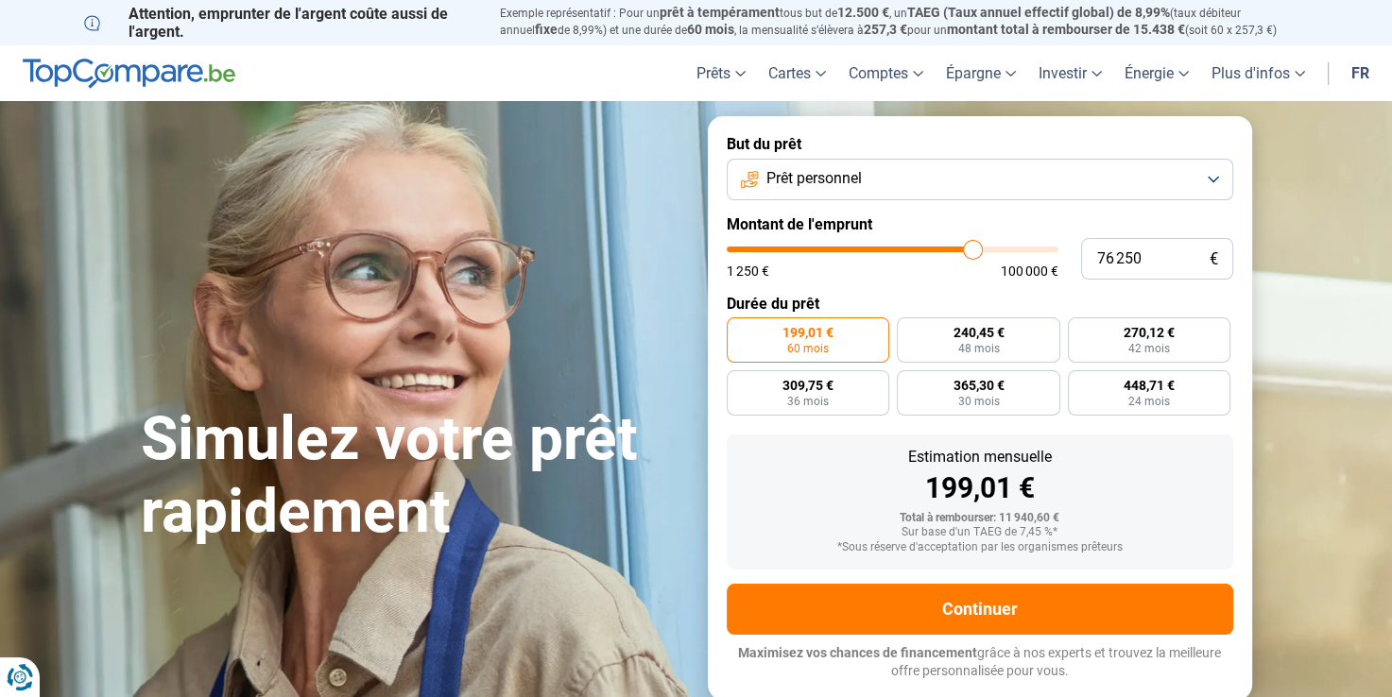
type input "76 000"
type input "76000"
type input "75 750"
type input "75750"
type input "75 500"
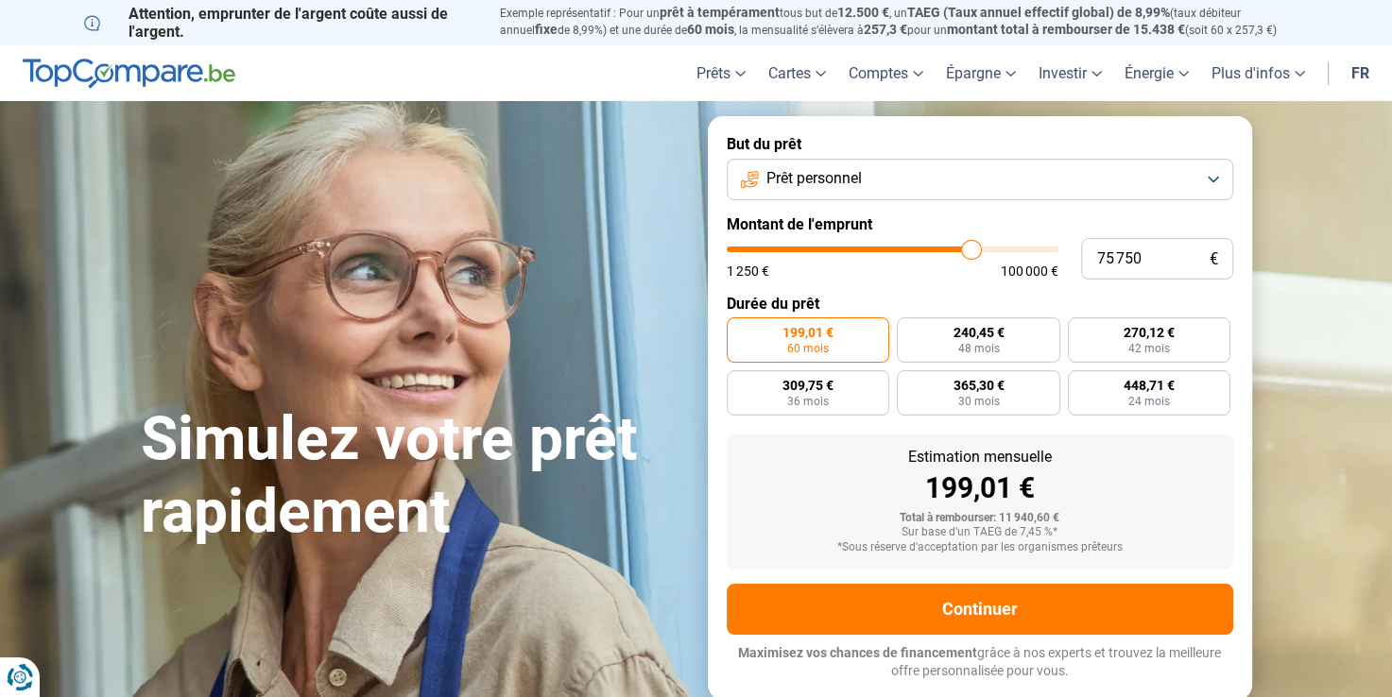
type input "75500"
type input "75 250"
type input "75250"
type input "75 000"
drag, startPoint x: 762, startPoint y: 253, endPoint x: 968, endPoint y: 259, distance: 206.1
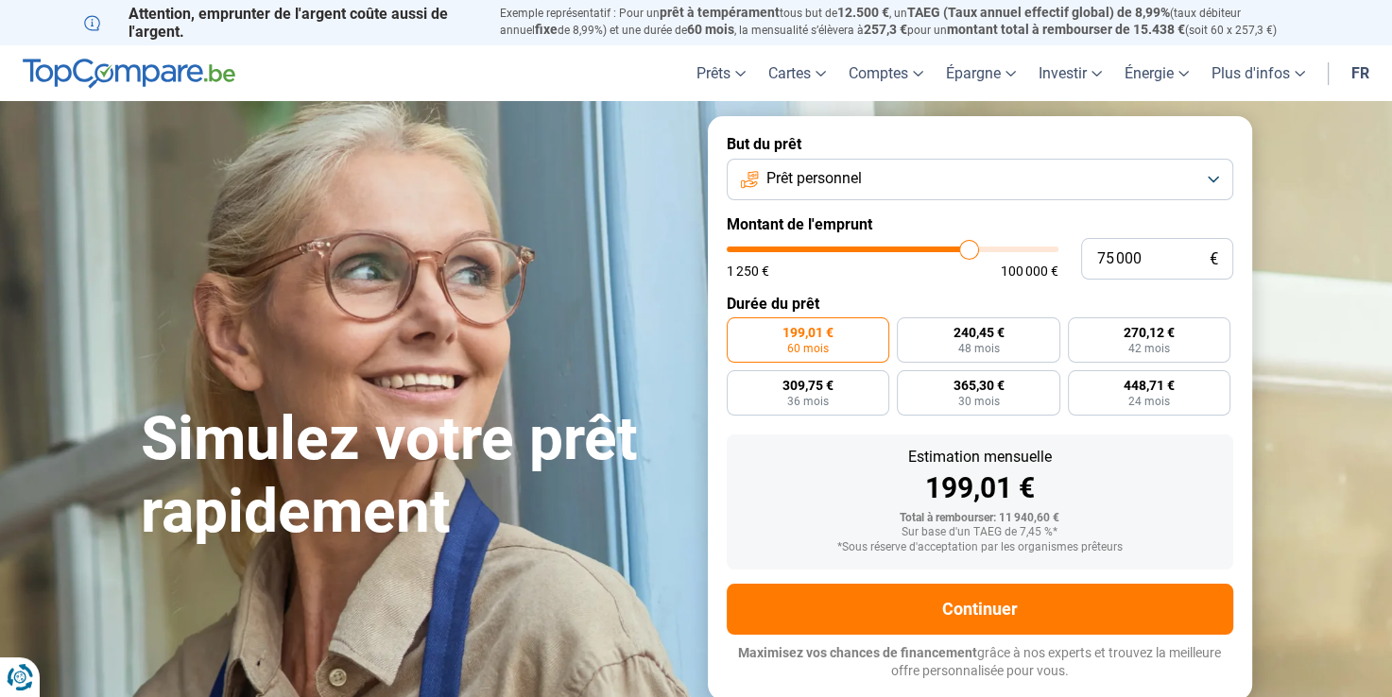
type input "75000"
click at [968, 252] on input "range" at bounding box center [893, 250] width 332 height 6
radio input "false"
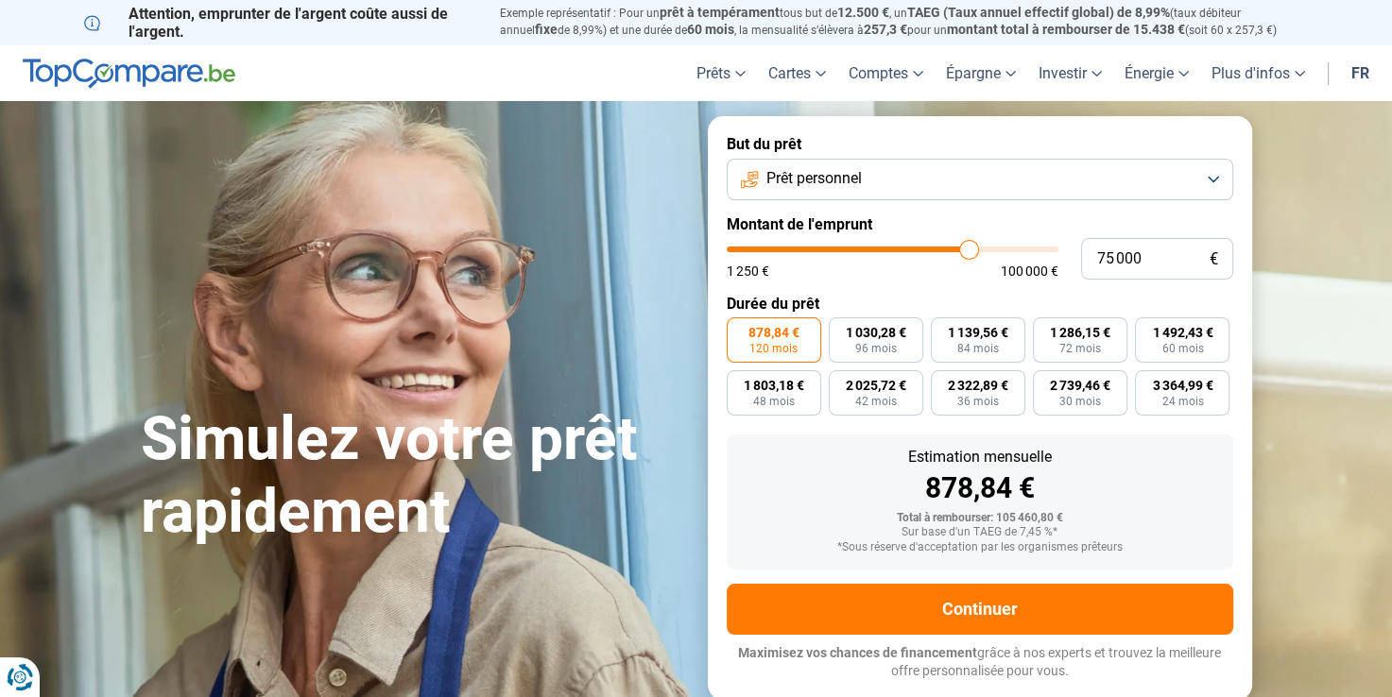
click at [1166, 185] on button "Prêt personnel" at bounding box center [980, 180] width 507 height 42
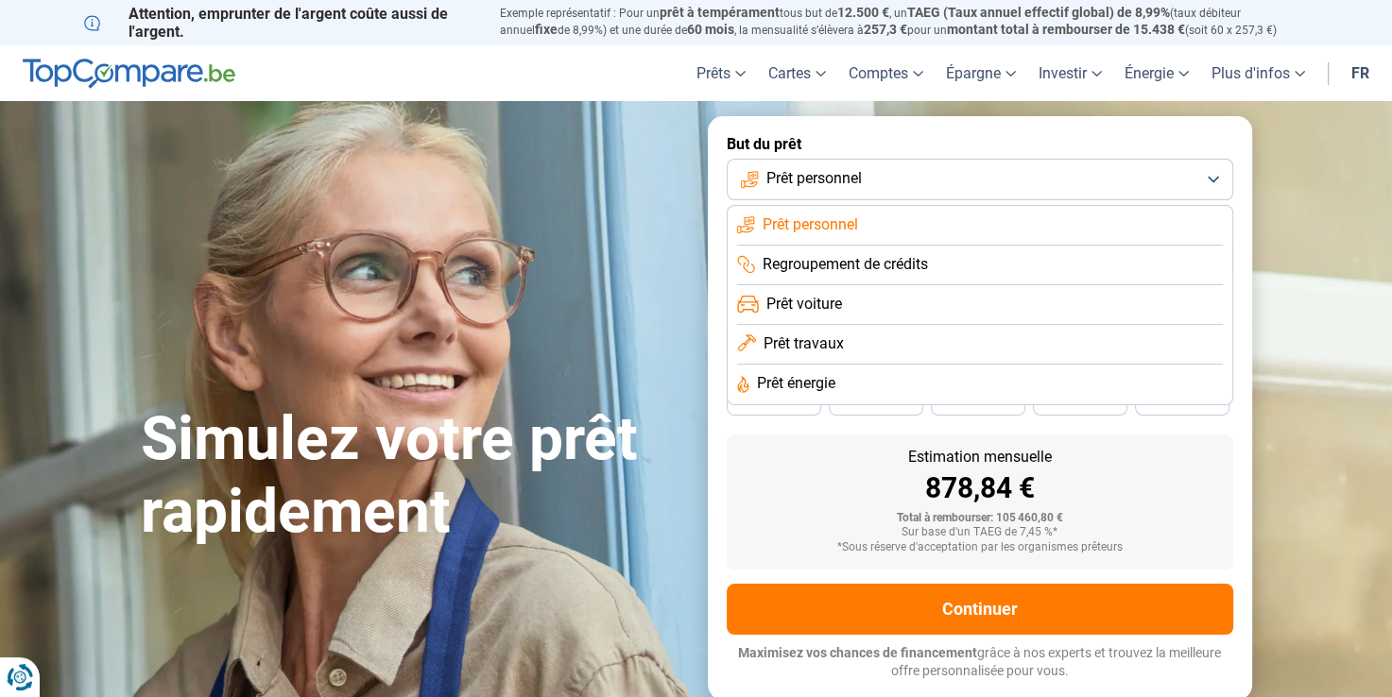
click at [850, 346] on li "Prêt travaux" at bounding box center [980, 345] width 486 height 40
